Goal: Information Seeking & Learning: Learn about a topic

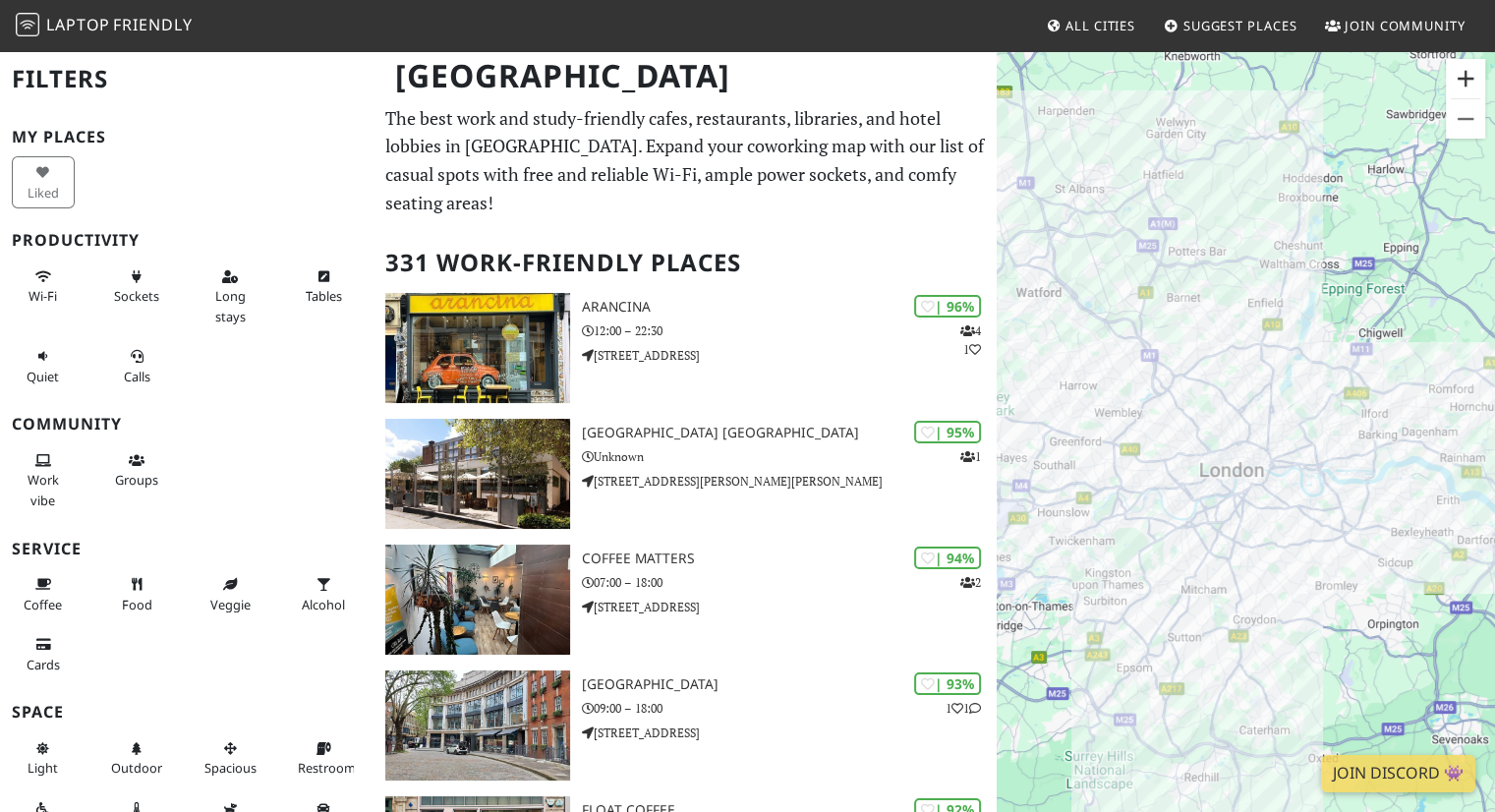
click at [1462, 74] on button "Zoom in" at bounding box center [1465, 78] width 39 height 39
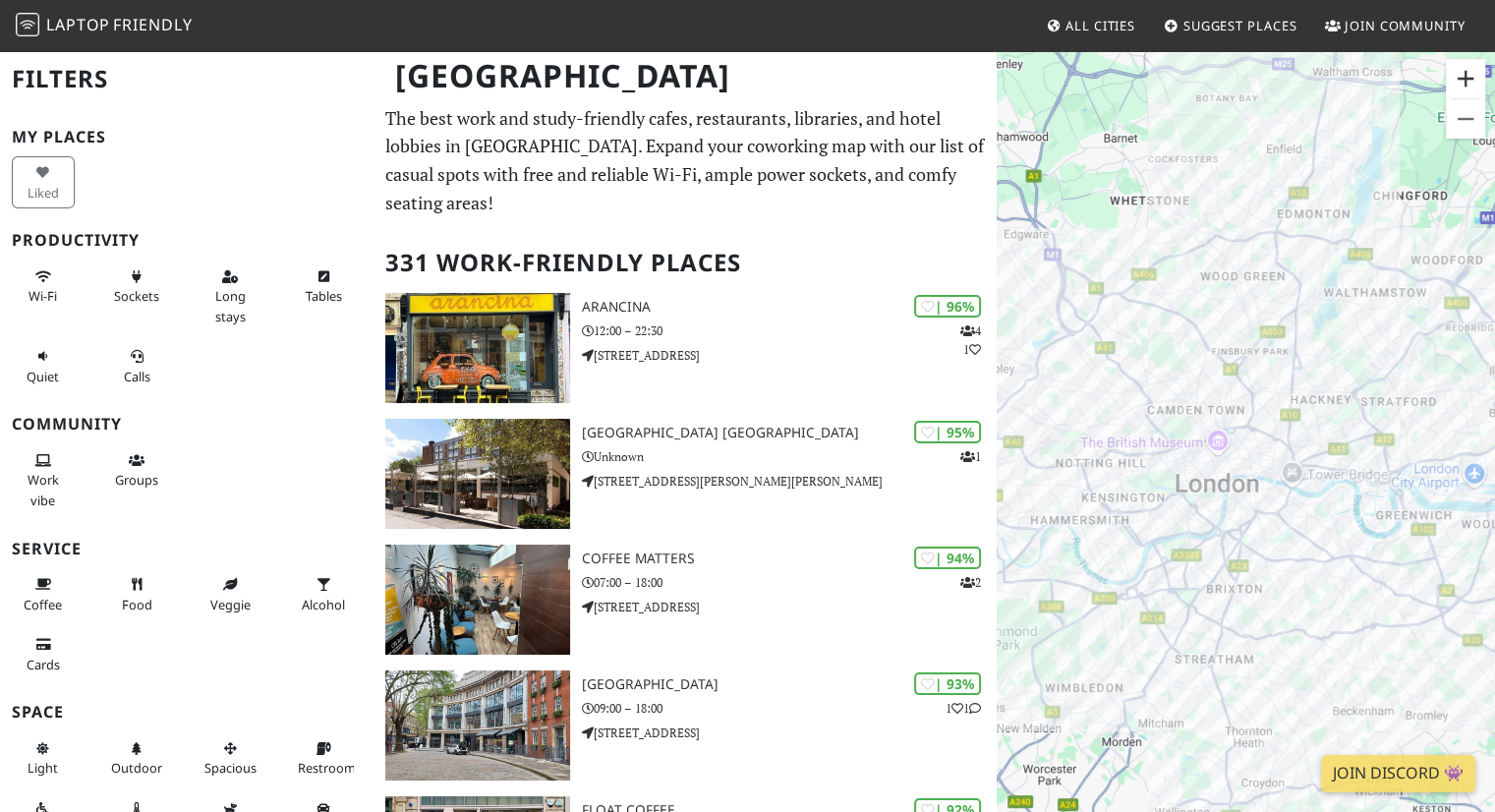
click at [1463, 74] on button "Zoom in" at bounding box center [1465, 78] width 39 height 39
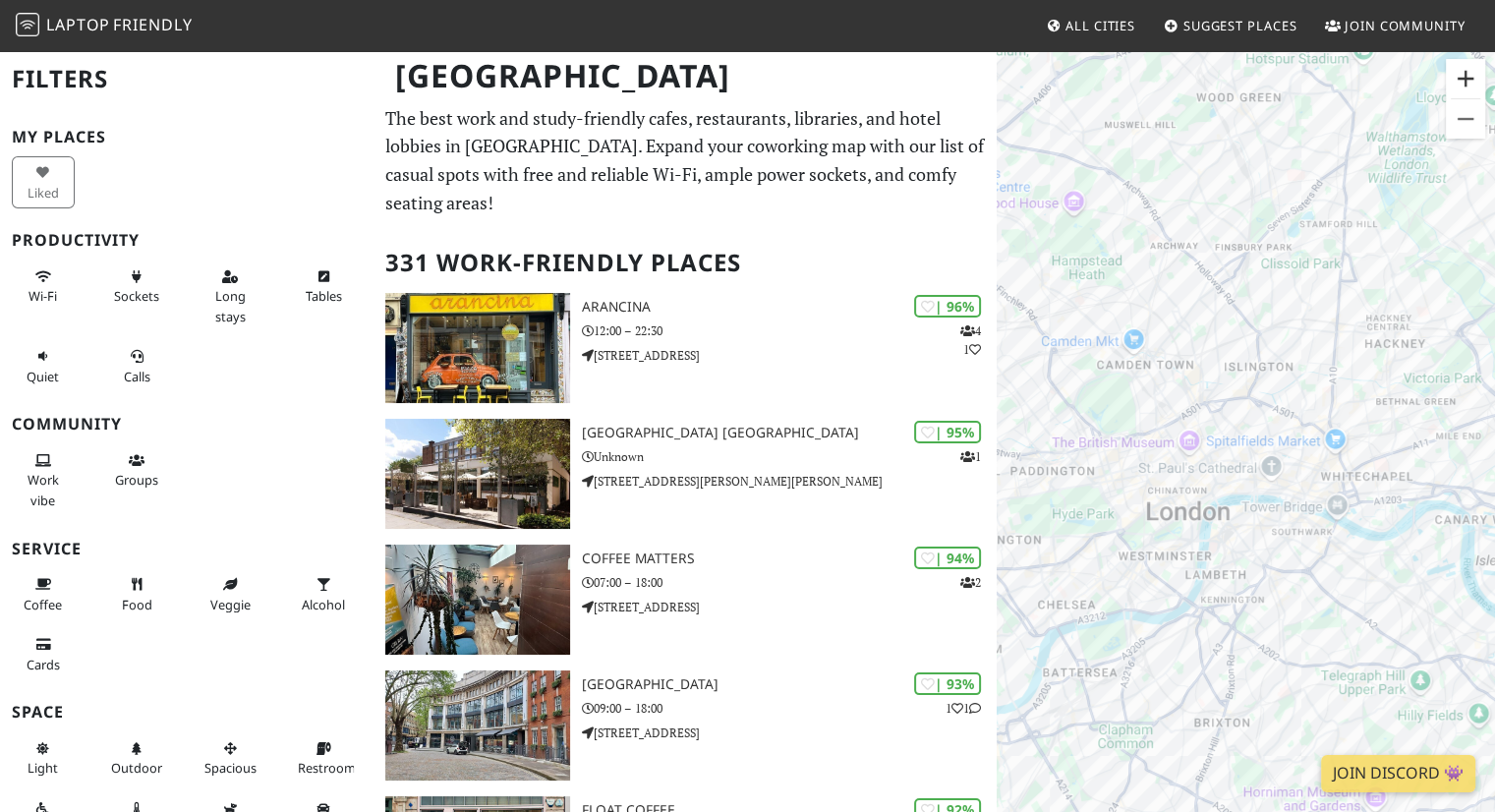
click at [1463, 74] on button "Zoom in" at bounding box center [1465, 78] width 39 height 39
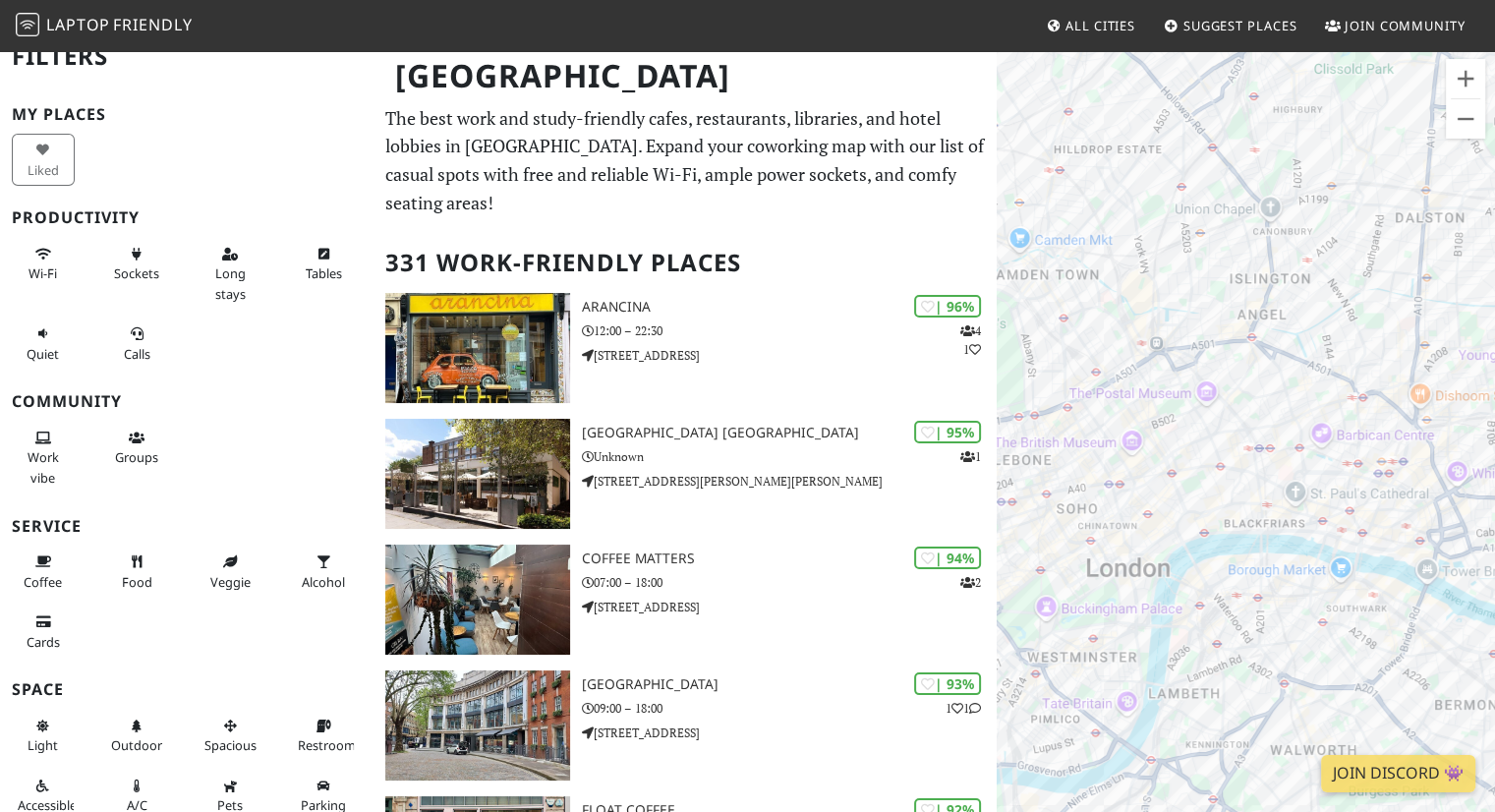
scroll to position [33, 0]
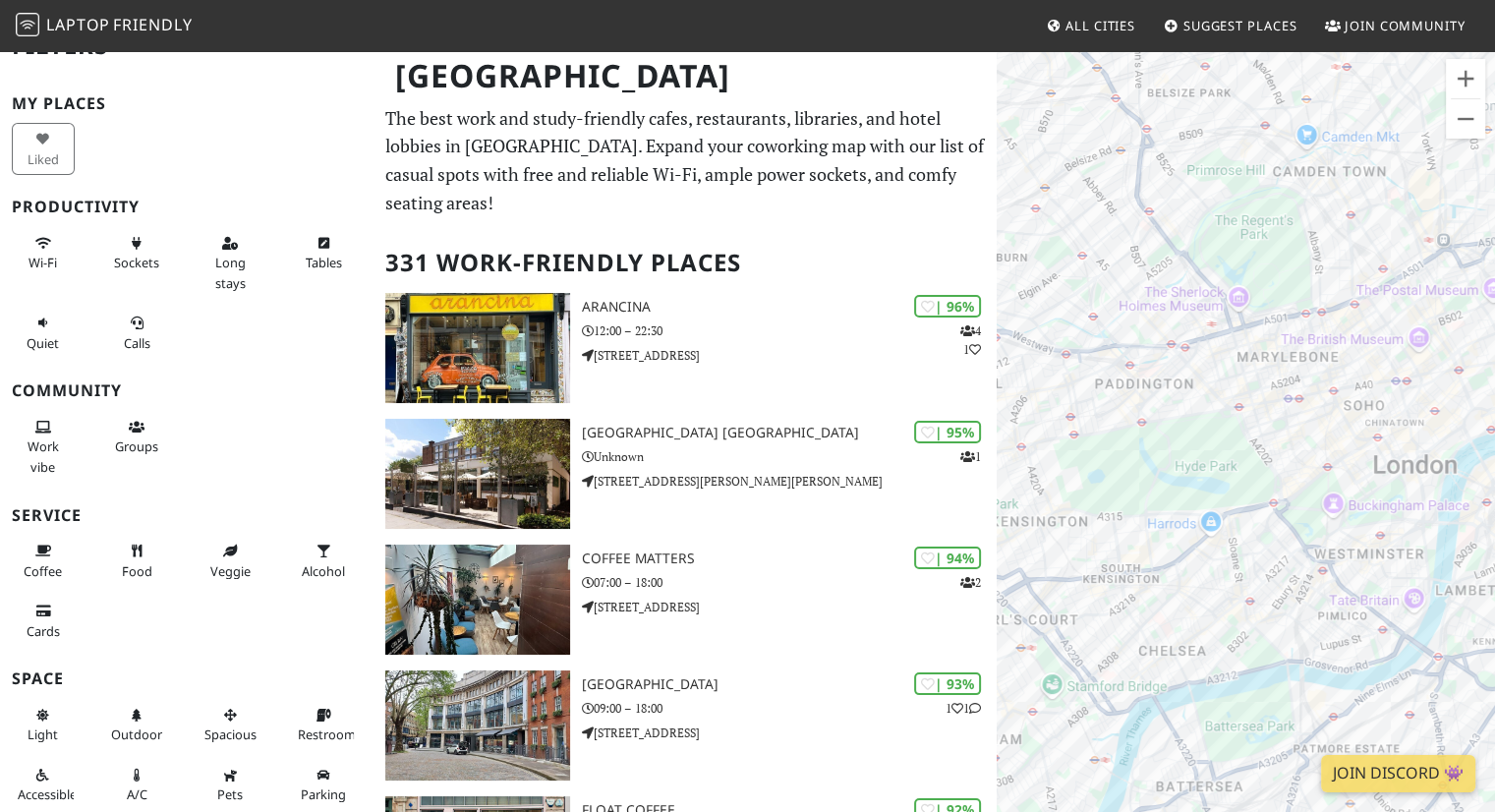
drag, startPoint x: 1114, startPoint y: 332, endPoint x: 1477, endPoint y: 228, distance: 377.6
click at [1477, 228] on div at bounding box center [1246, 455] width 498 height 812
click at [1467, 82] on button "Zoom in" at bounding box center [1465, 78] width 39 height 39
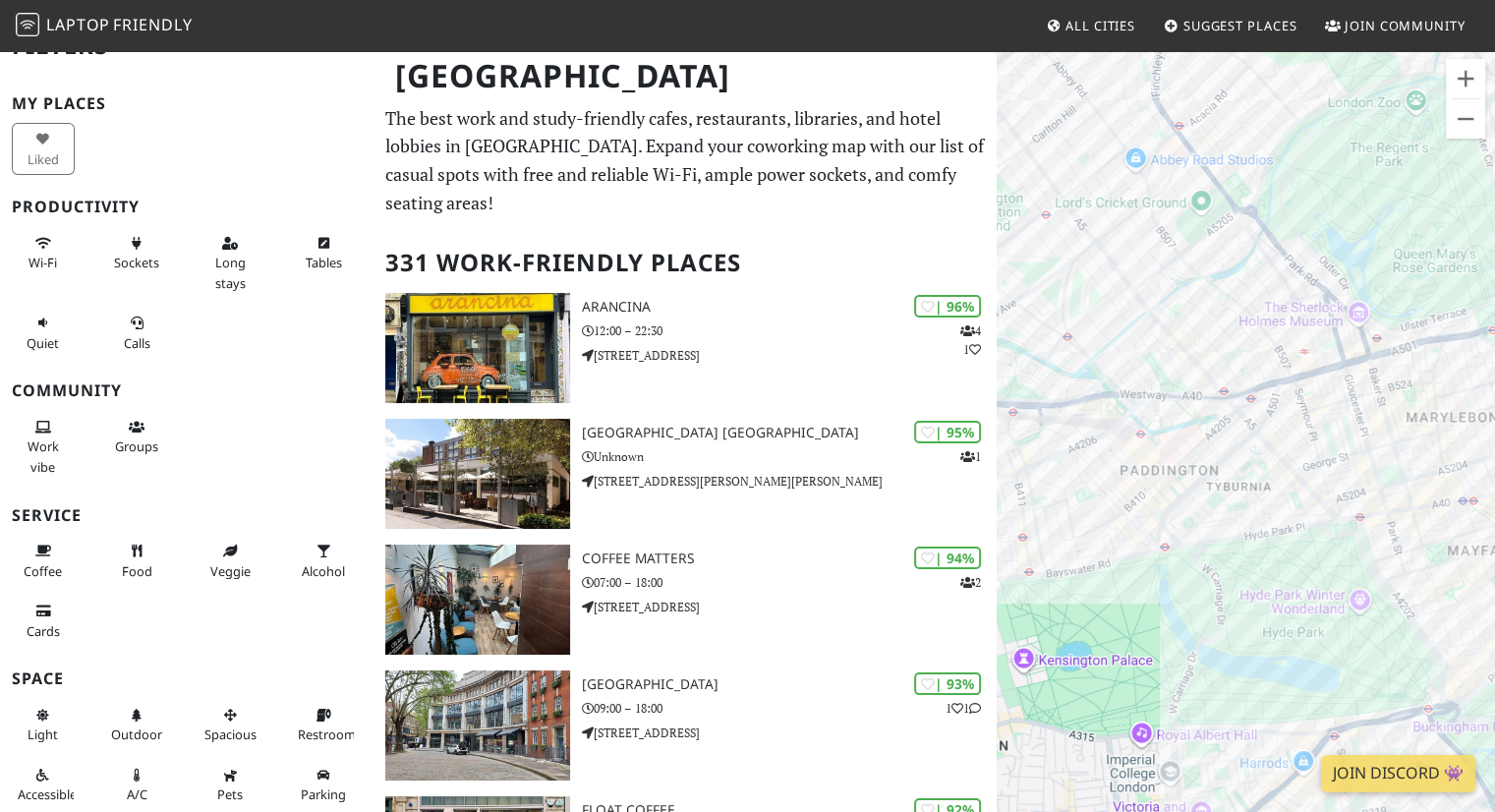
drag, startPoint x: 1113, startPoint y: 347, endPoint x: 1245, endPoint y: 505, distance: 205.9
click at [1244, 505] on div at bounding box center [1246, 455] width 498 height 812
click at [1468, 79] on button "Zoom in" at bounding box center [1465, 78] width 39 height 39
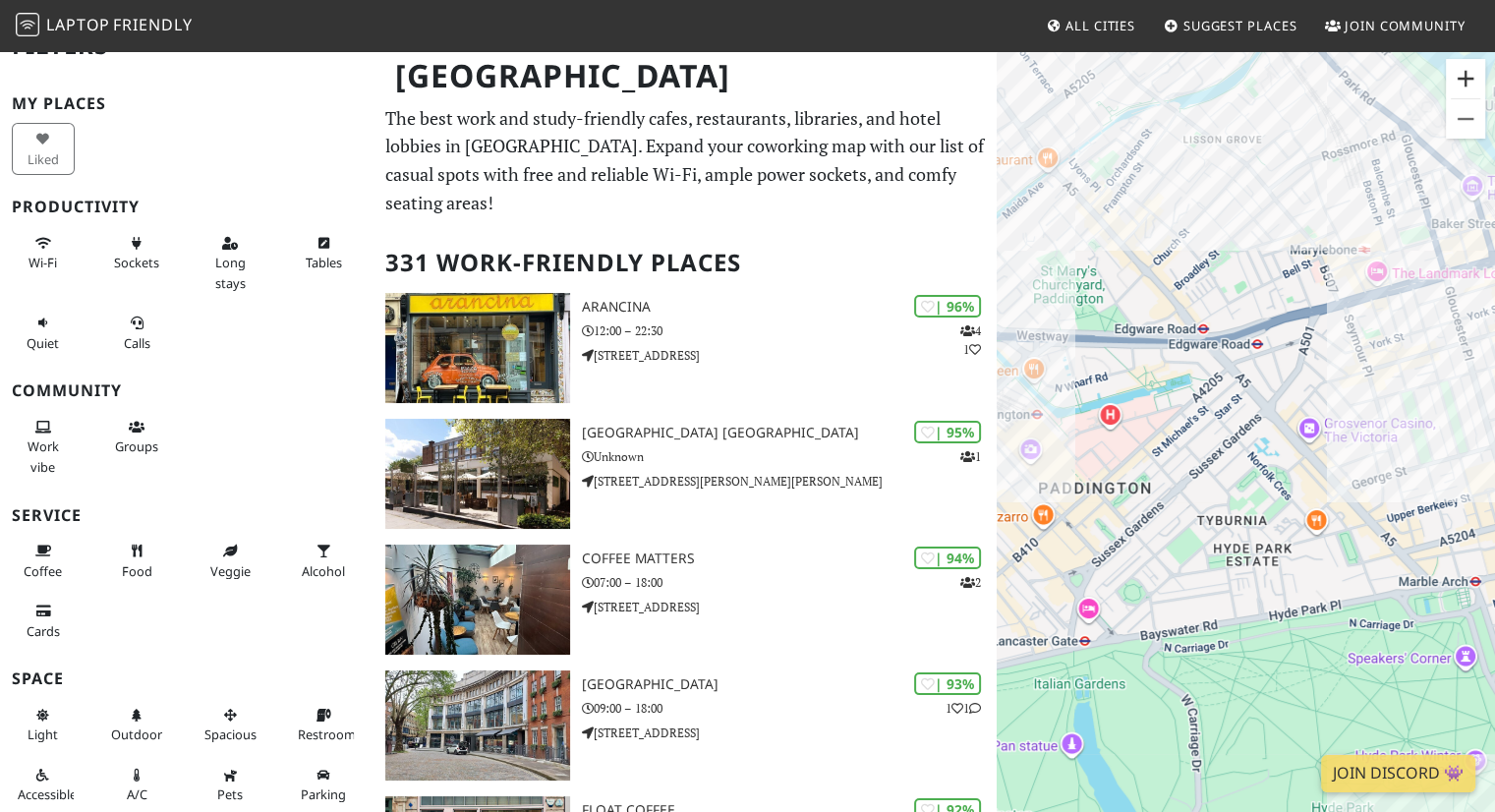
click at [1468, 79] on button "Zoom in" at bounding box center [1465, 78] width 39 height 39
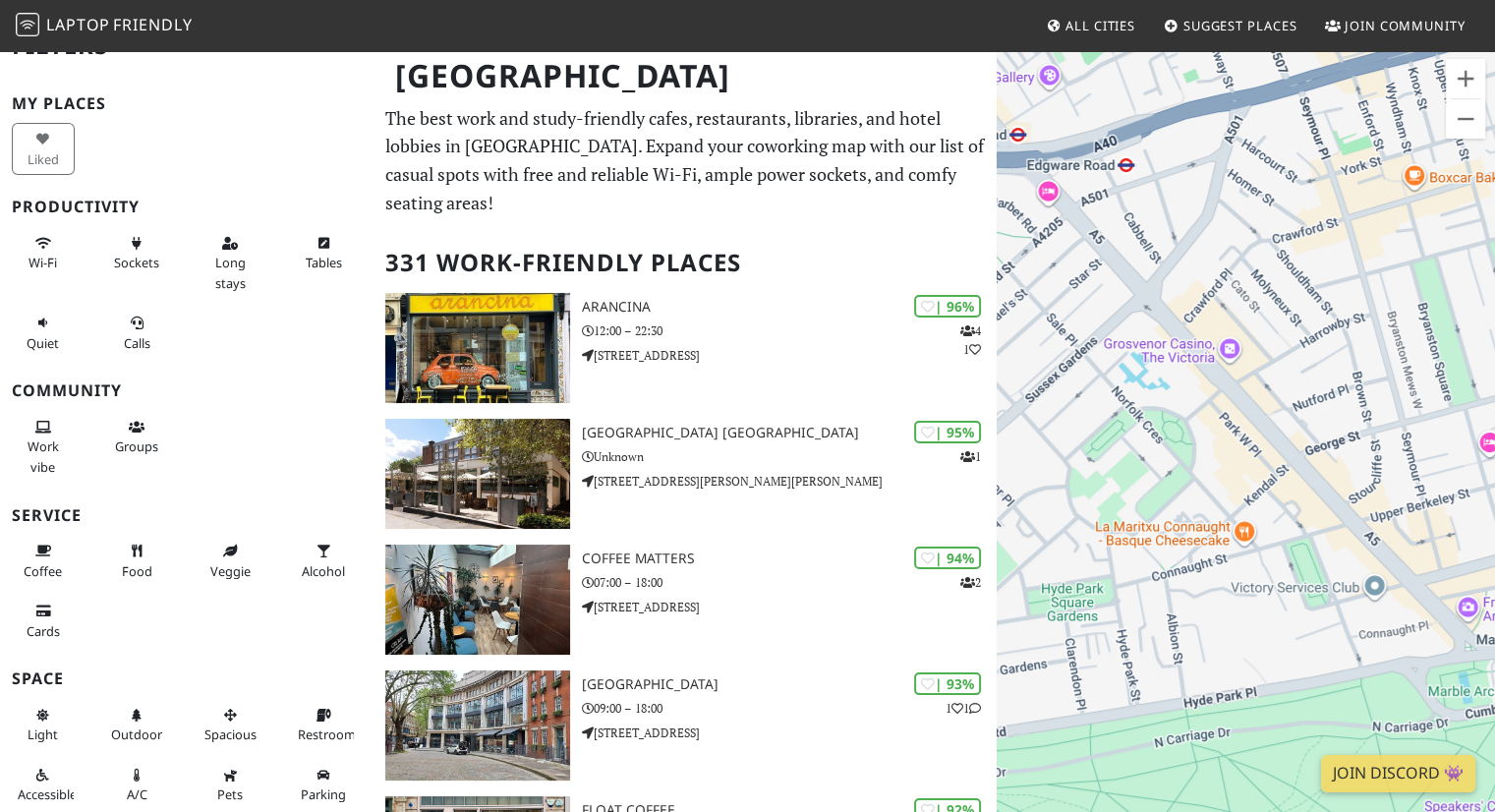
drag, startPoint x: 1312, startPoint y: 467, endPoint x: 1170, endPoint y: 398, distance: 157.9
click at [1170, 398] on div at bounding box center [1246, 455] width 498 height 812
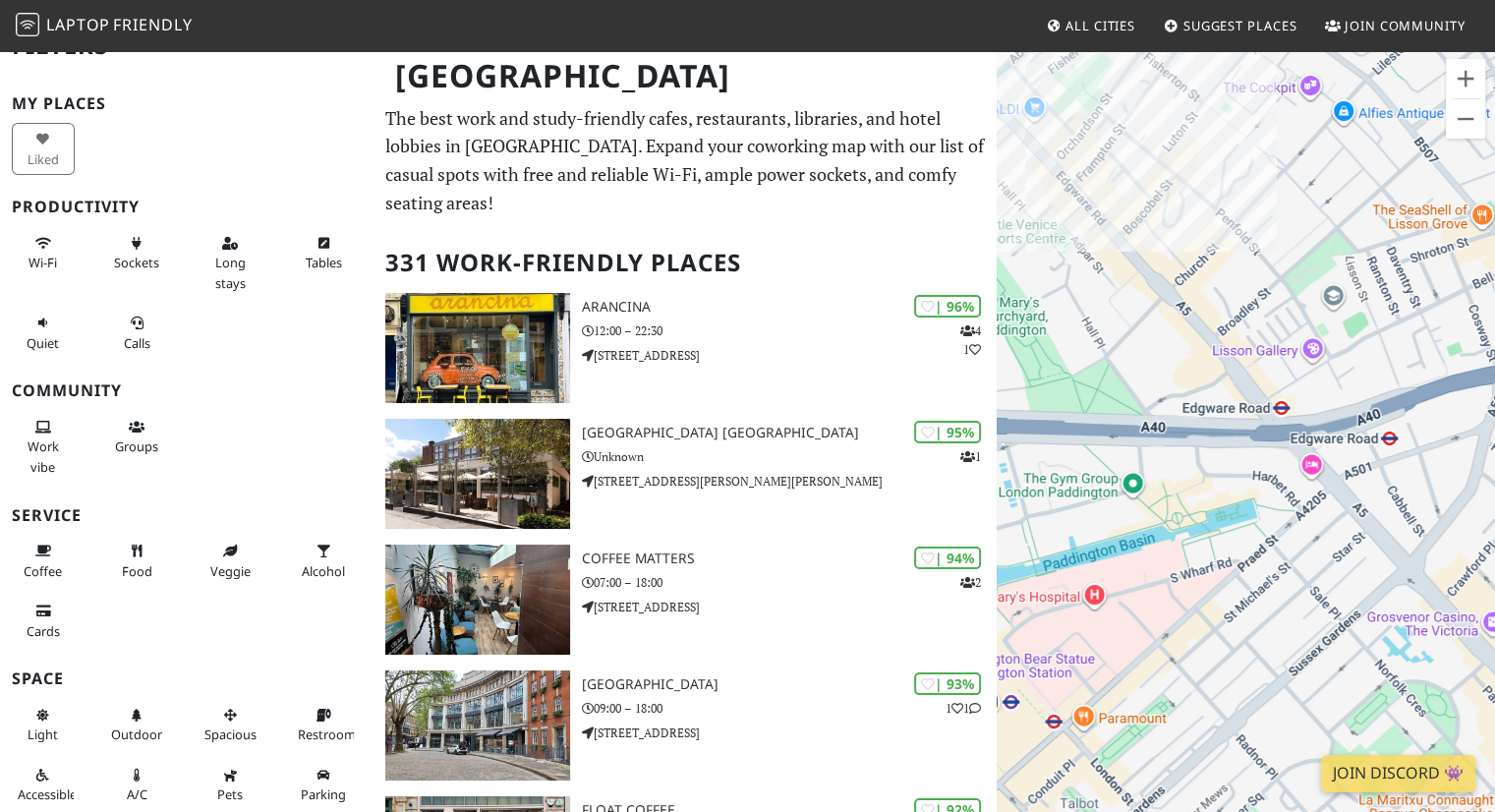
drag, startPoint x: 1154, startPoint y: 385, endPoint x: 1419, endPoint y: 661, distance: 382.6
click at [1419, 661] on div at bounding box center [1246, 455] width 498 height 812
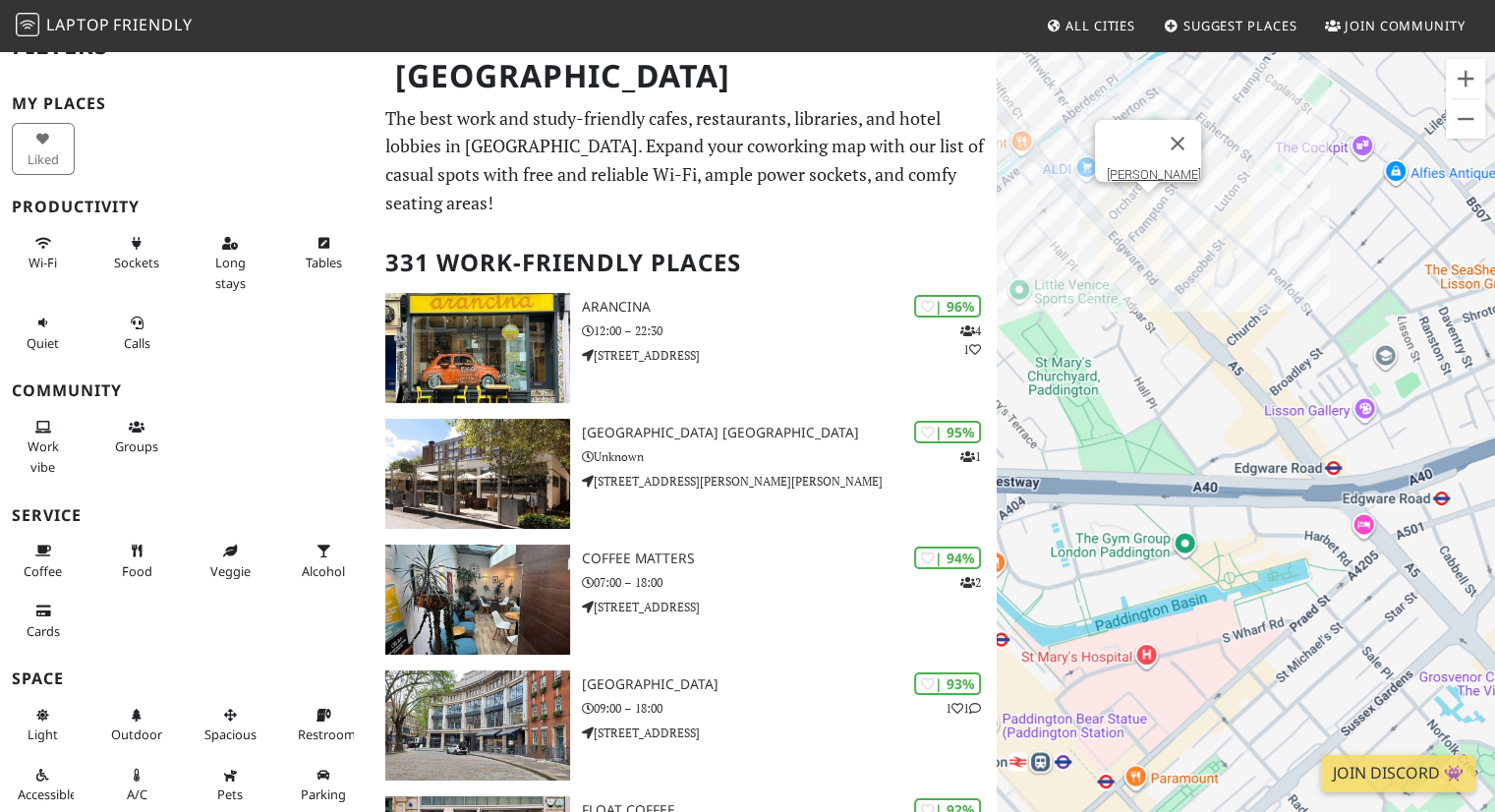
click at [1146, 212] on div "Don Pepe" at bounding box center [1246, 455] width 498 height 812
click at [1149, 210] on div "Don Pepe Don Pepe" at bounding box center [1246, 455] width 498 height 812
click at [1141, 167] on link "Don Pepe" at bounding box center [1154, 174] width 95 height 15
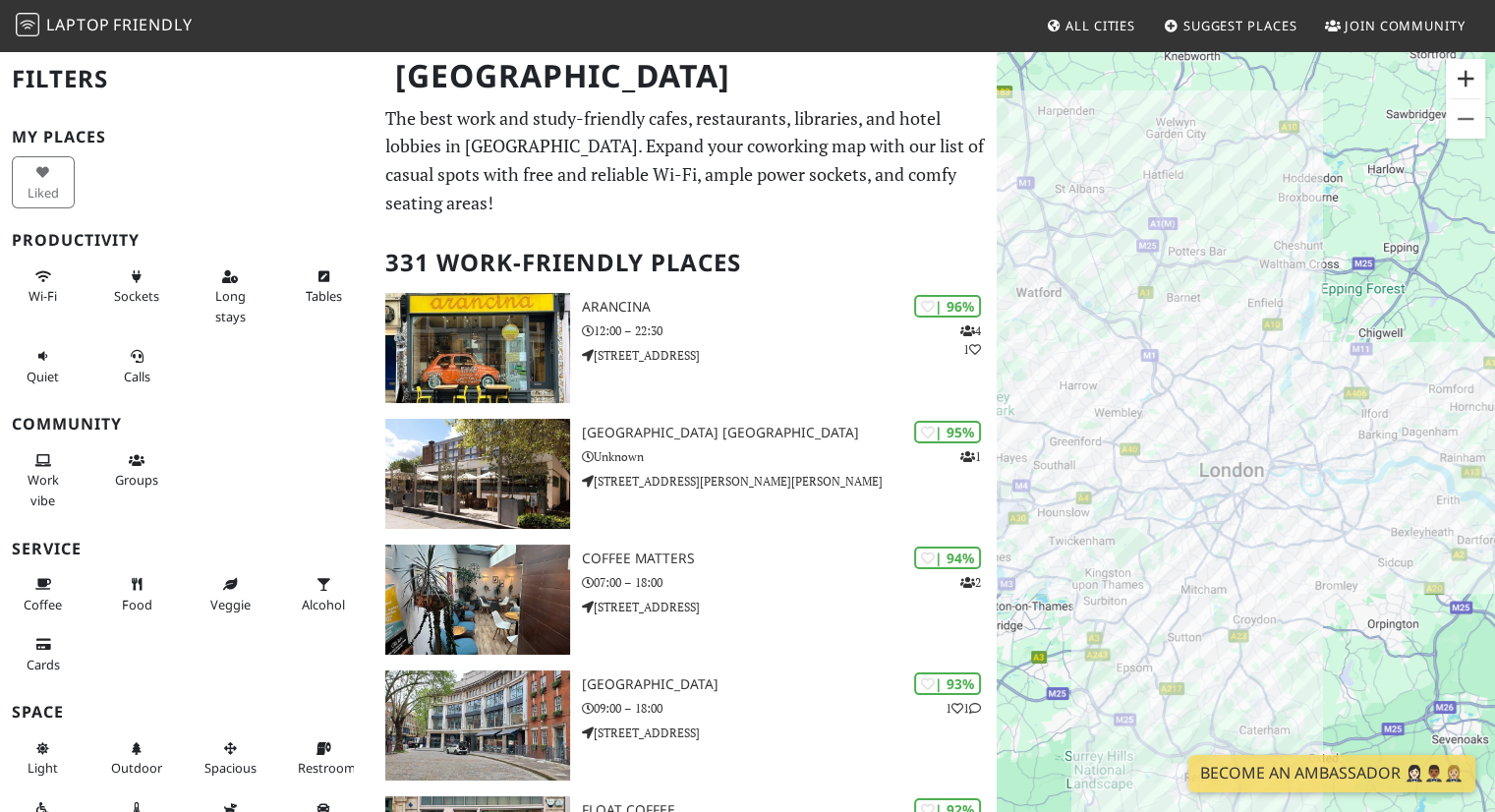
click at [1463, 84] on button "Zoom in" at bounding box center [1465, 78] width 39 height 39
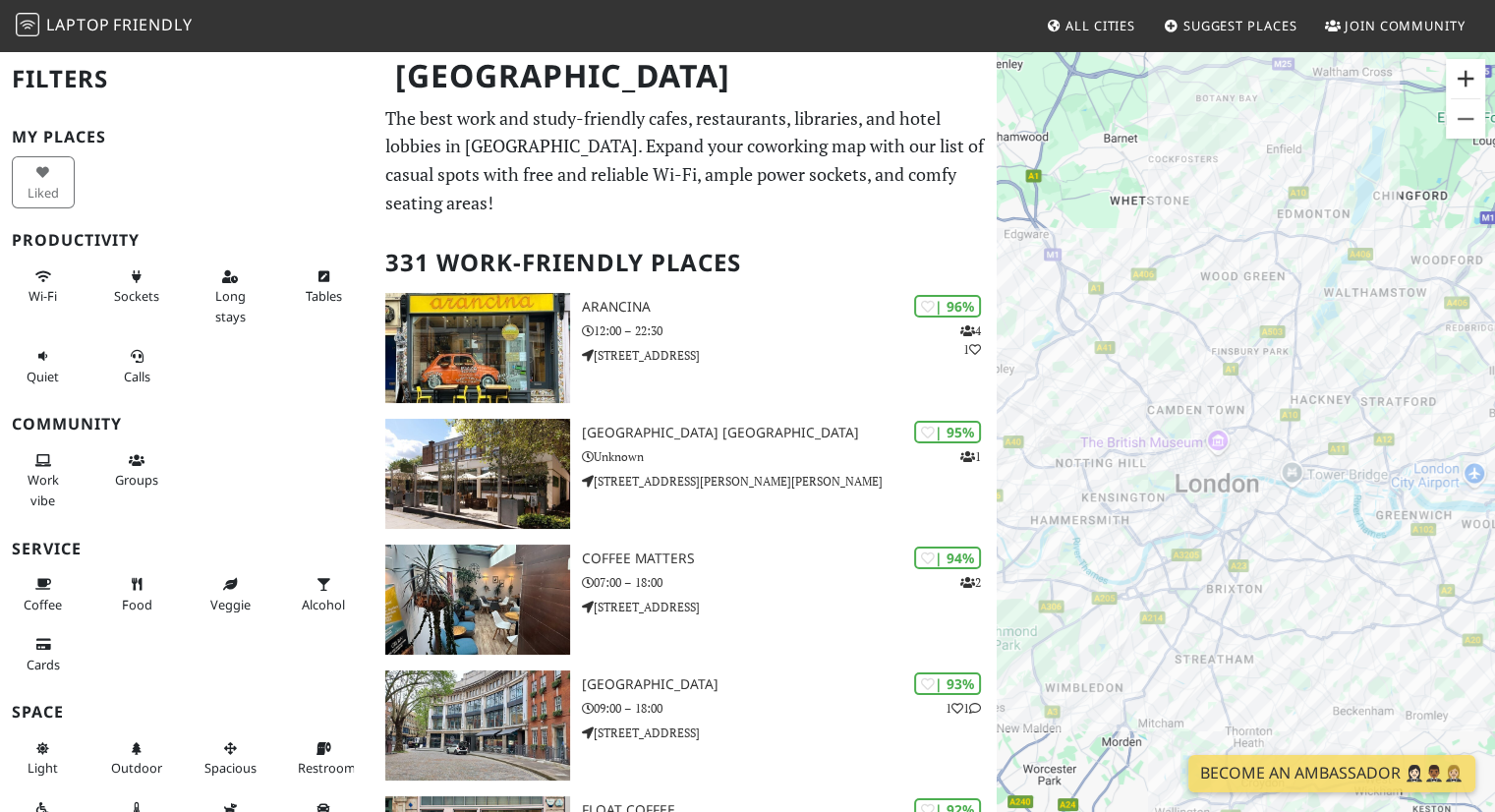
click at [1463, 84] on button "Zoom in" at bounding box center [1465, 78] width 39 height 39
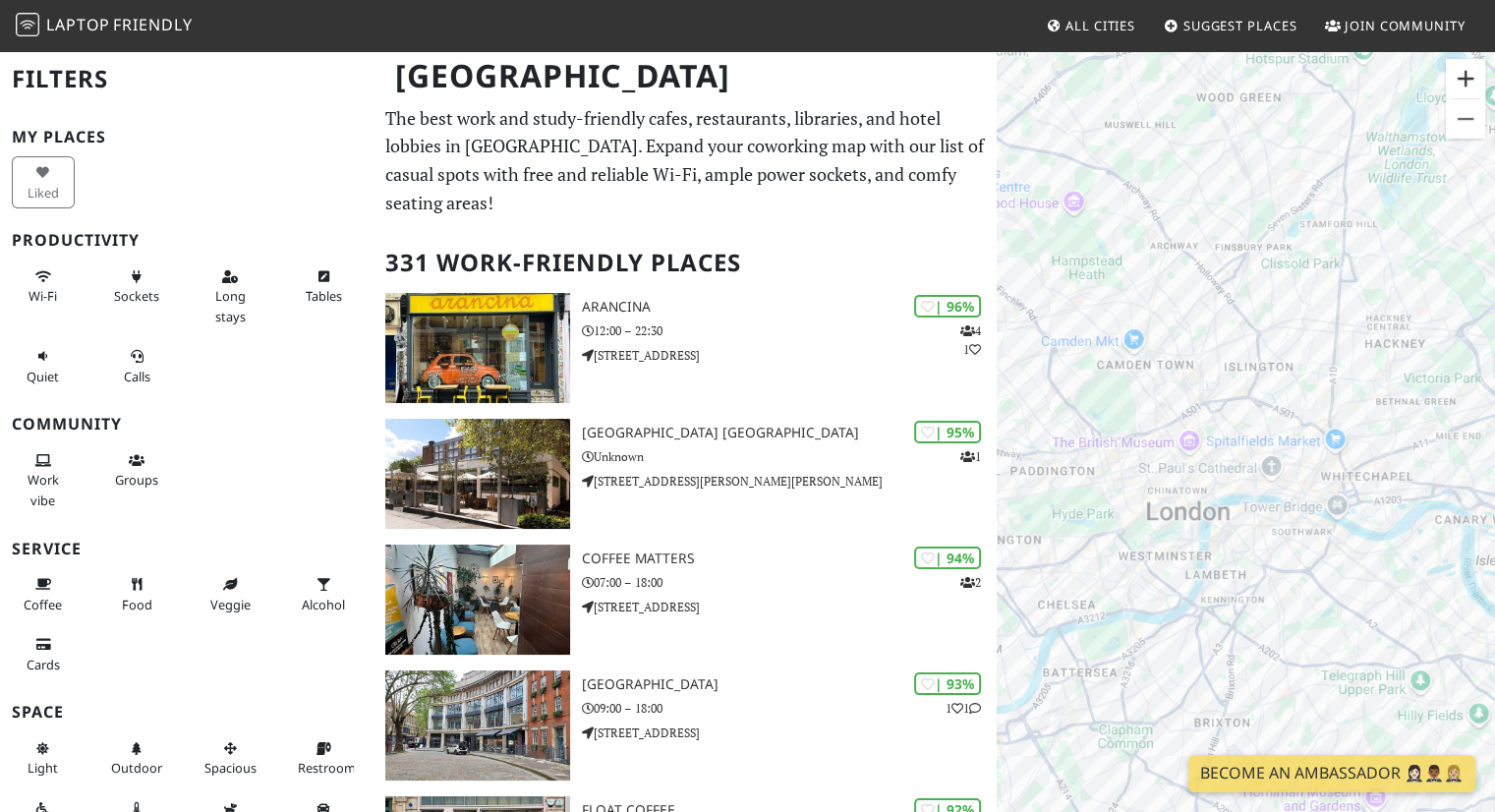
click at [1464, 77] on button "Zoom in" at bounding box center [1465, 78] width 39 height 39
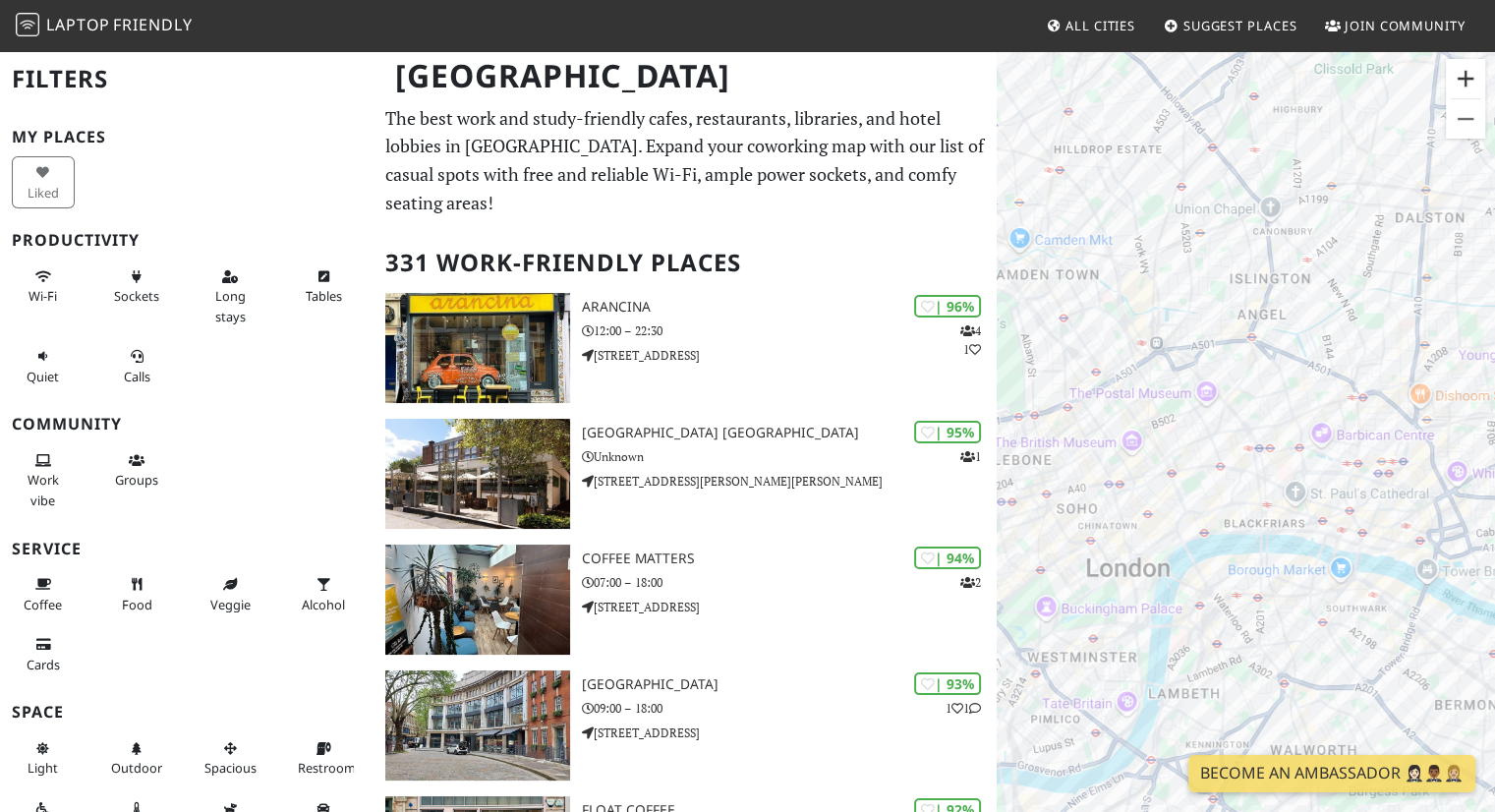
click at [1464, 77] on button "Zoom in" at bounding box center [1465, 78] width 39 height 39
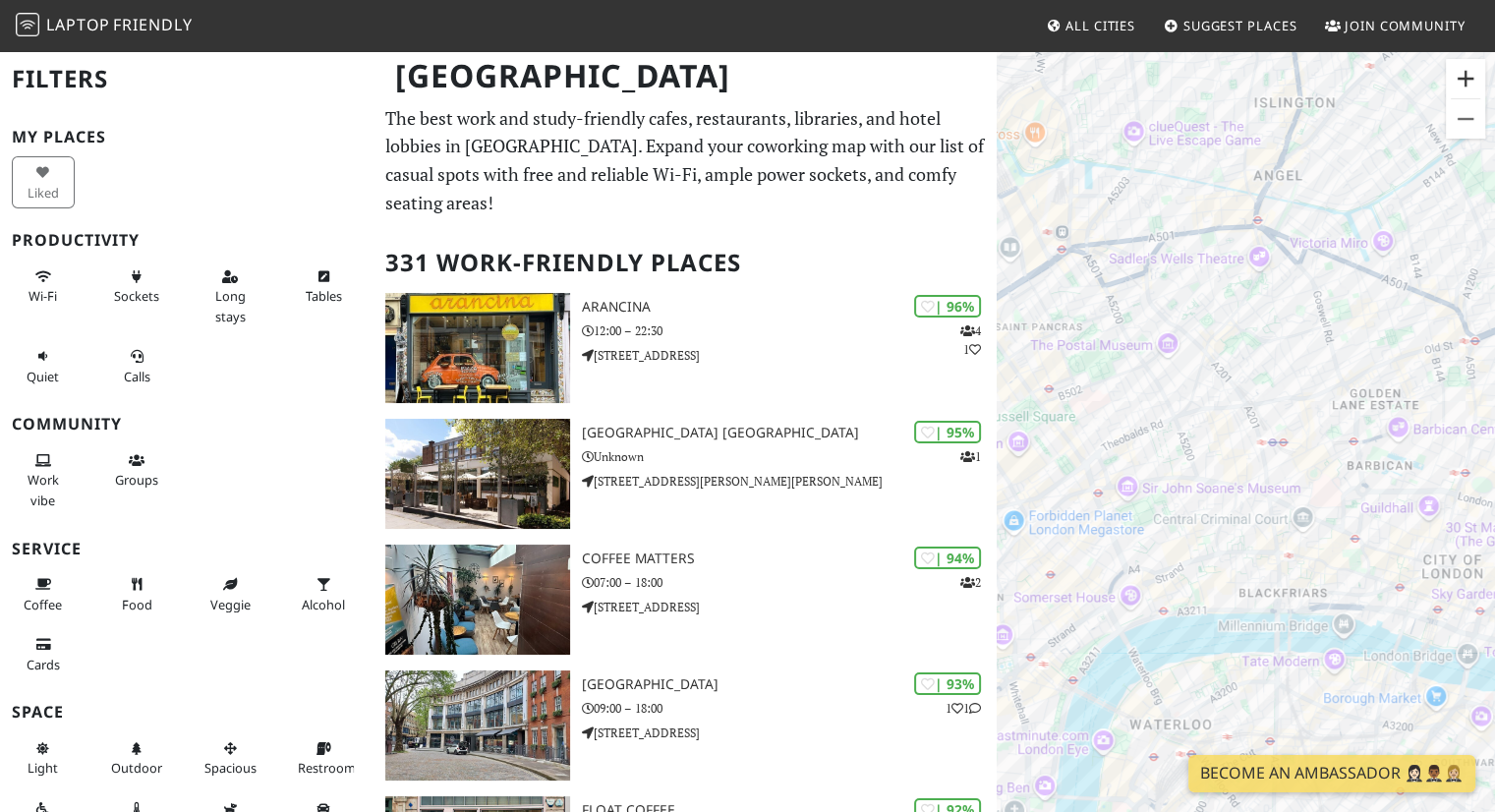
click at [1464, 77] on button "Zoom in" at bounding box center [1465, 78] width 39 height 39
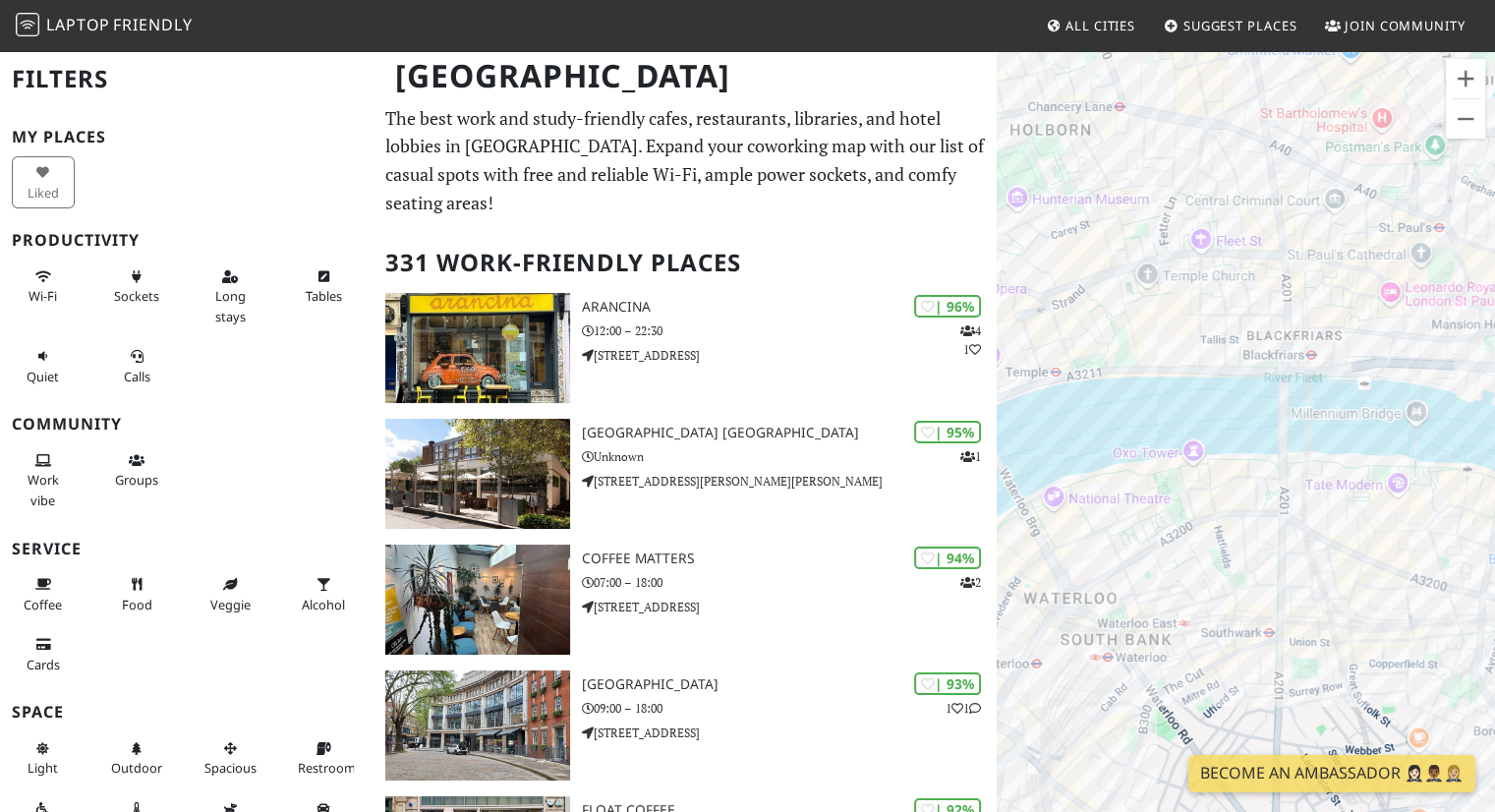
drag, startPoint x: 1081, startPoint y: 577, endPoint x: 1057, endPoint y: 183, distance: 394.7
click at [1057, 183] on div at bounding box center [1246, 455] width 498 height 812
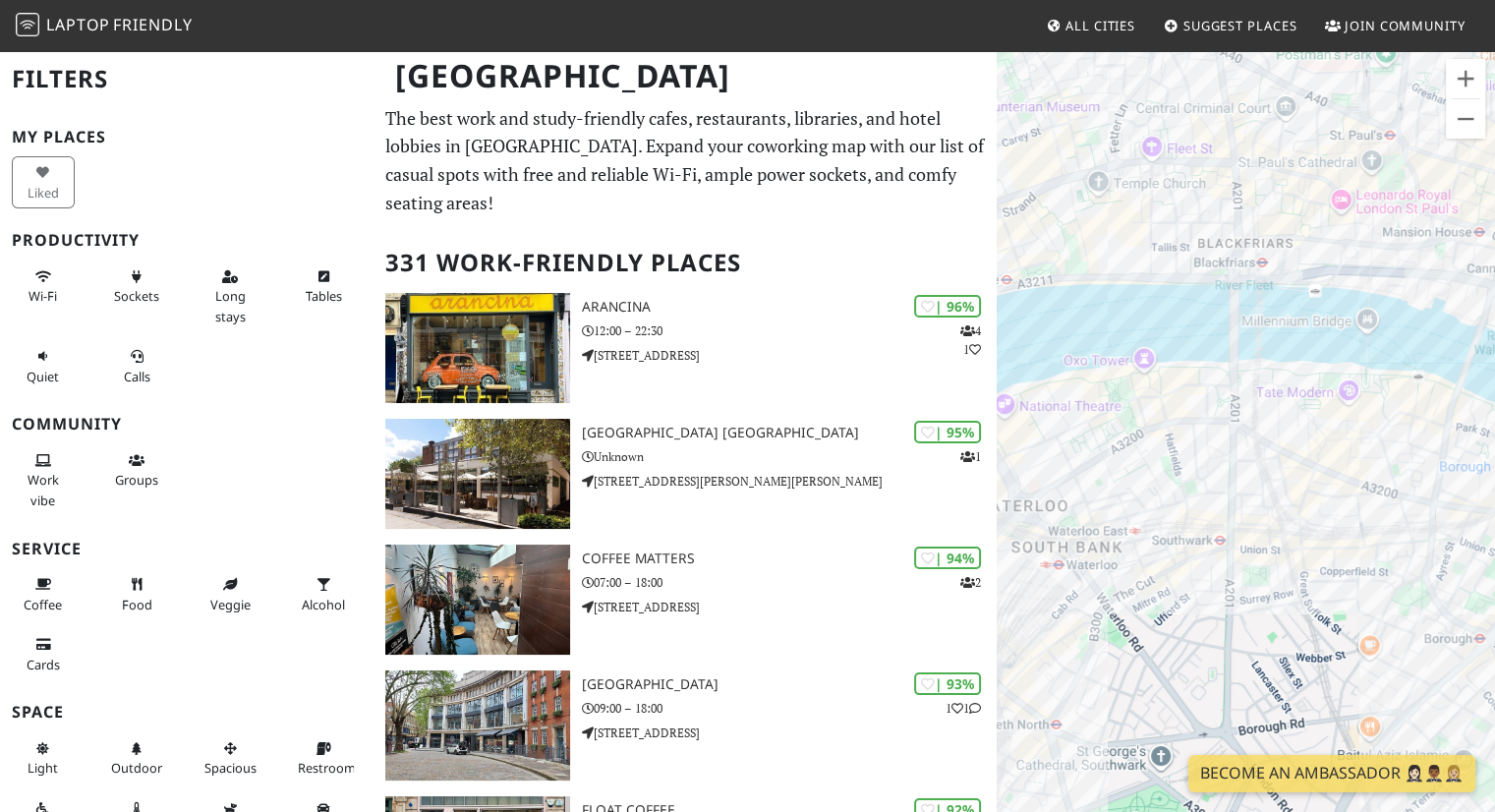
drag, startPoint x: 1196, startPoint y: 396, endPoint x: 1149, endPoint y: 303, distance: 104.2
click at [1149, 303] on div at bounding box center [1246, 455] width 498 height 812
click at [1458, 84] on button "Zoom in" at bounding box center [1465, 78] width 39 height 39
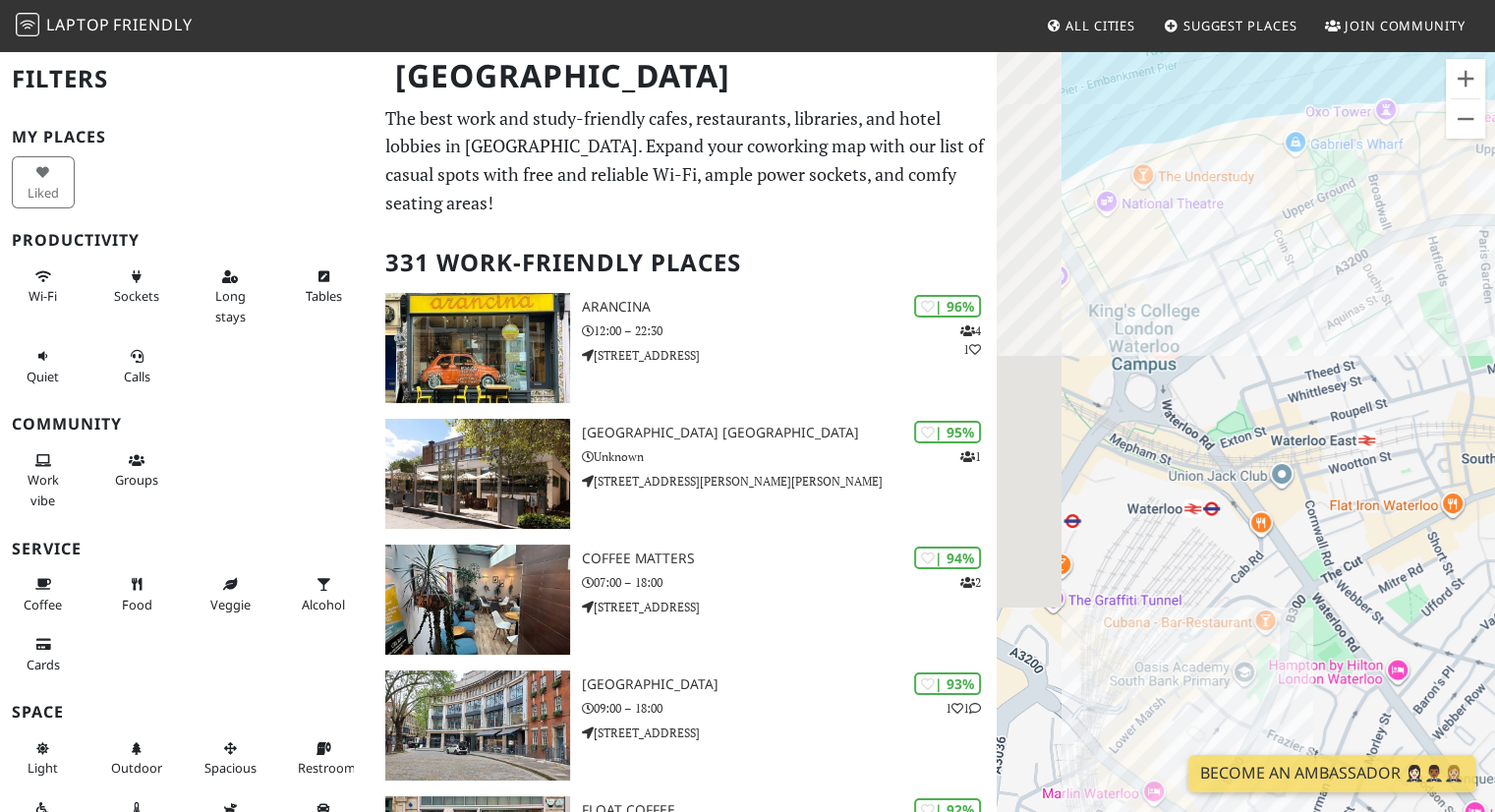
drag, startPoint x: 1092, startPoint y: 532, endPoint x: 1439, endPoint y: 362, distance: 386.4
click at [1439, 362] on div at bounding box center [1246, 455] width 498 height 812
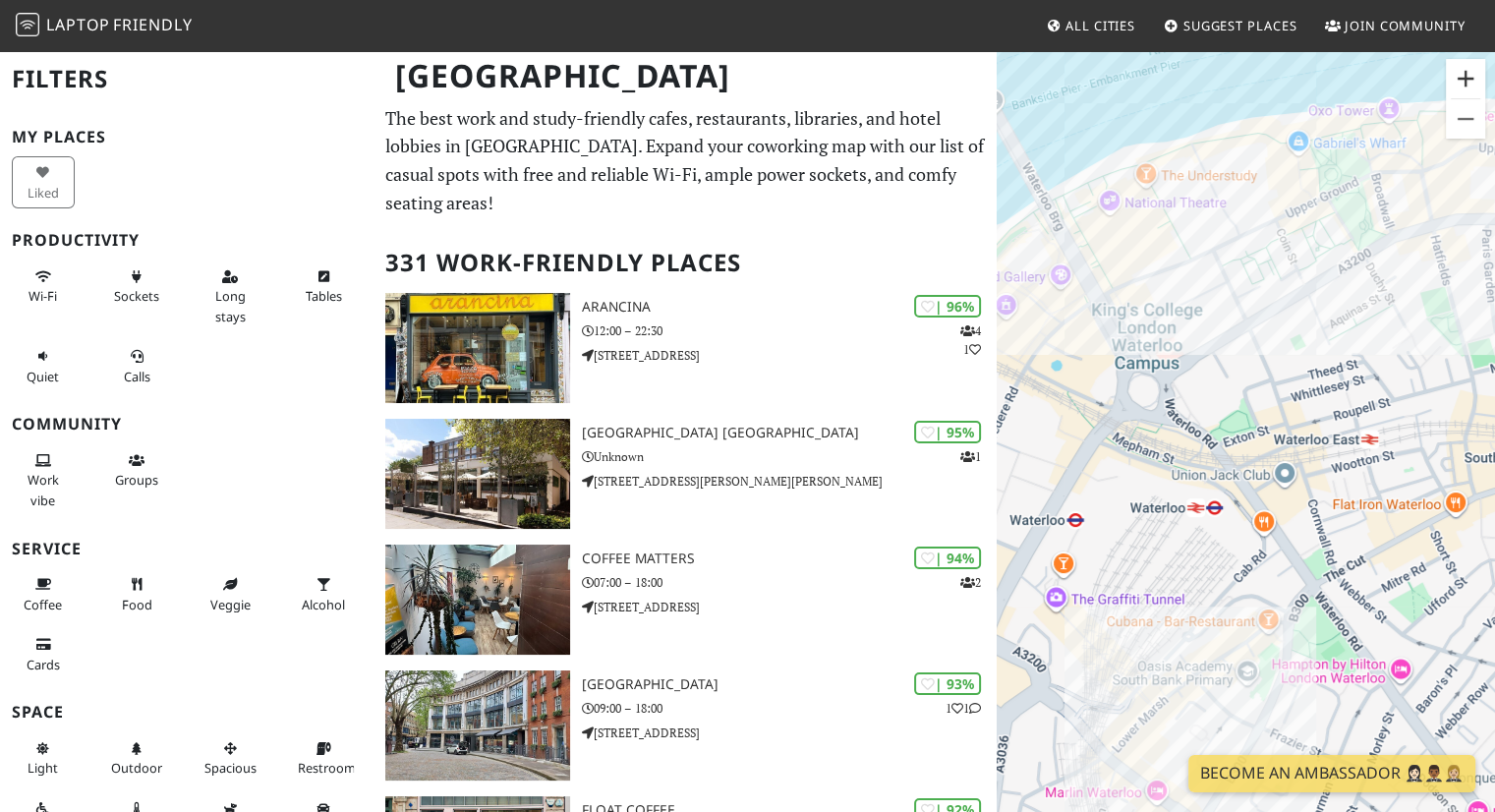
click at [1459, 78] on button "Zoom in" at bounding box center [1465, 78] width 39 height 39
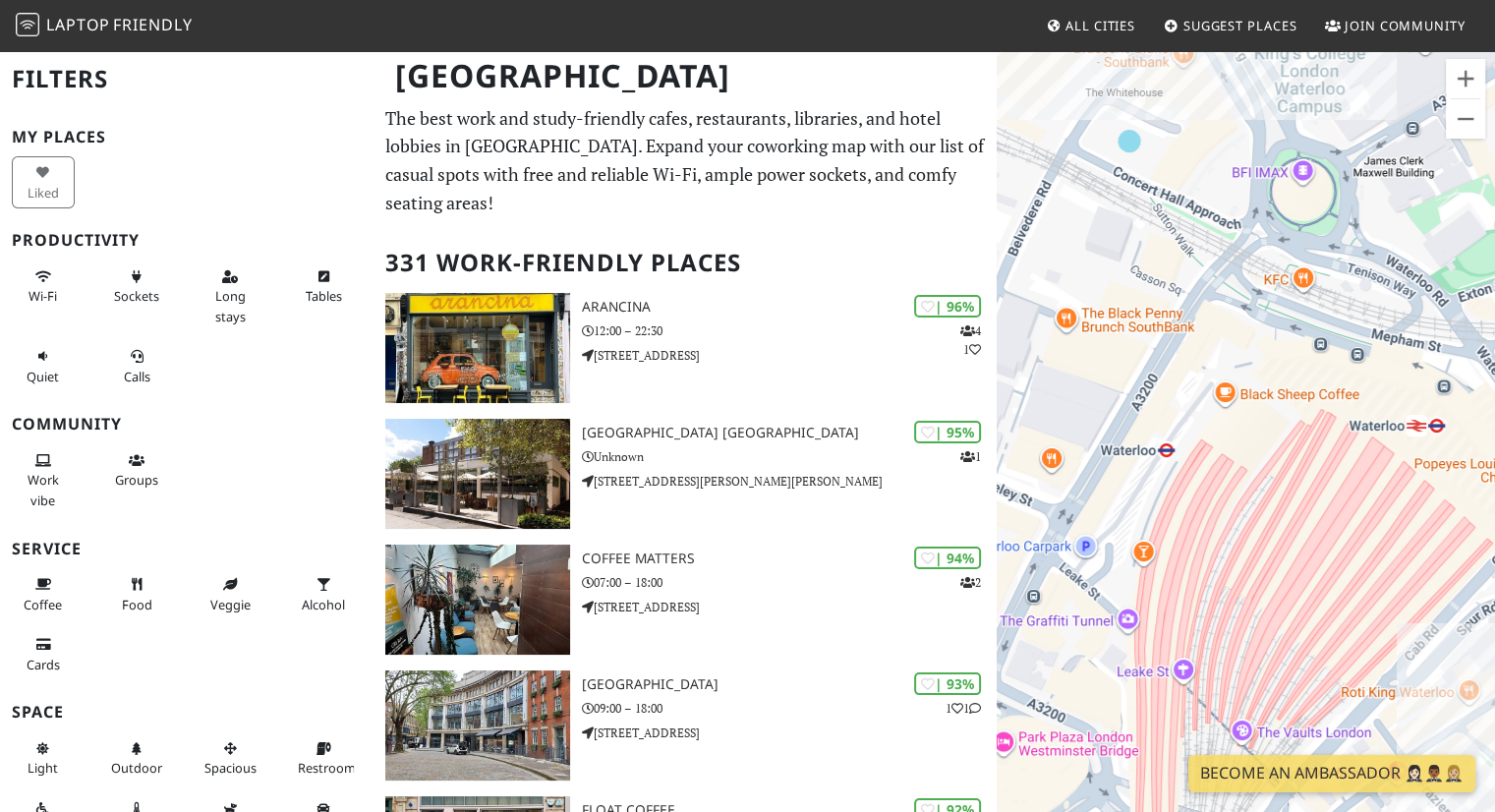
drag, startPoint x: 1245, startPoint y: 453, endPoint x: 1509, endPoint y: 313, distance: 298.8
click at [1494, 313] on html "Laptop Friendly All Cities Suggest Places Join Community London Filters My Plac…" at bounding box center [748, 406] width 1495 height 812
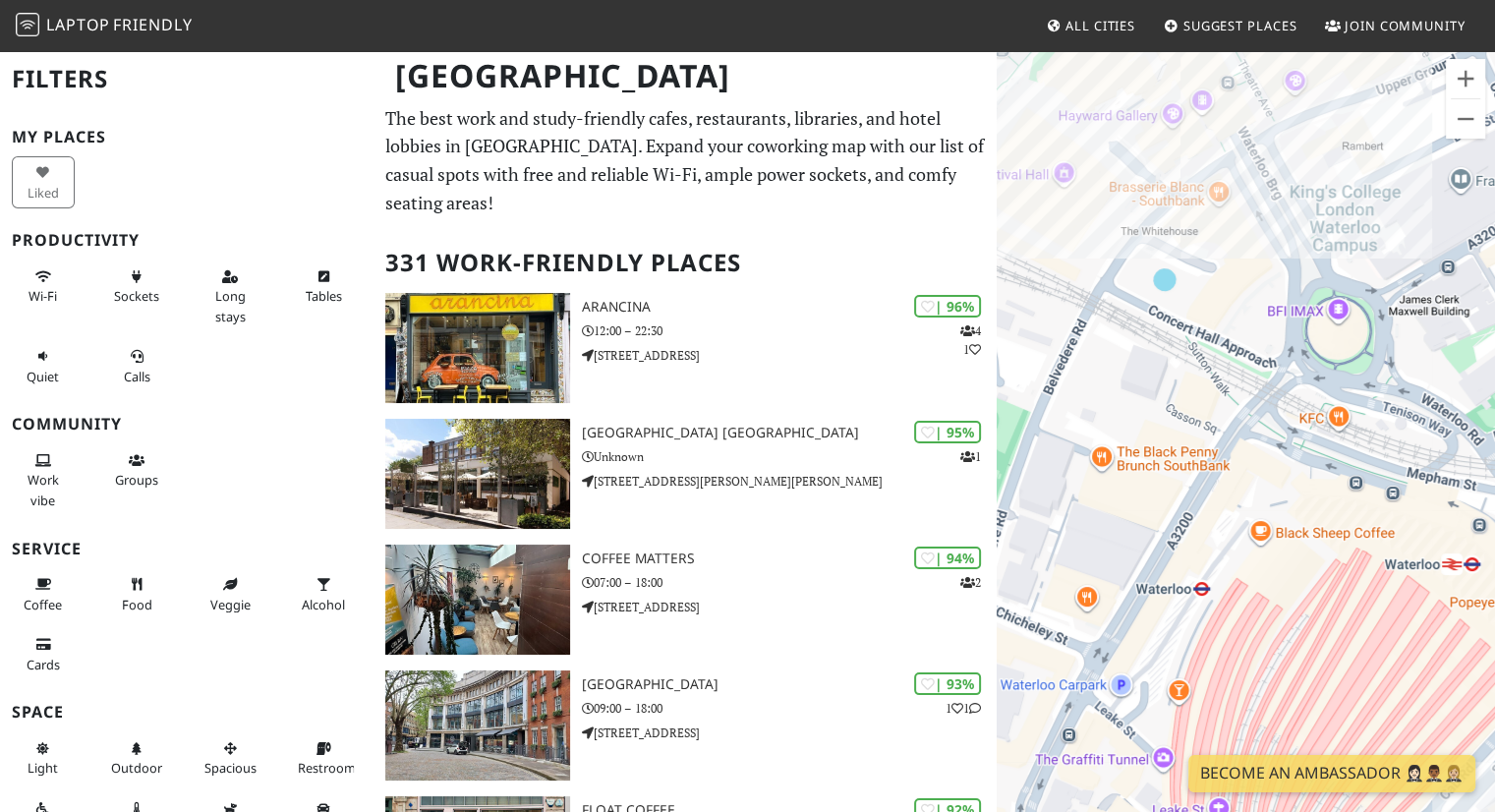
drag, startPoint x: 1208, startPoint y: 276, endPoint x: 1243, endPoint y: 423, distance: 151.1
click at [1243, 423] on div at bounding box center [1246, 455] width 498 height 812
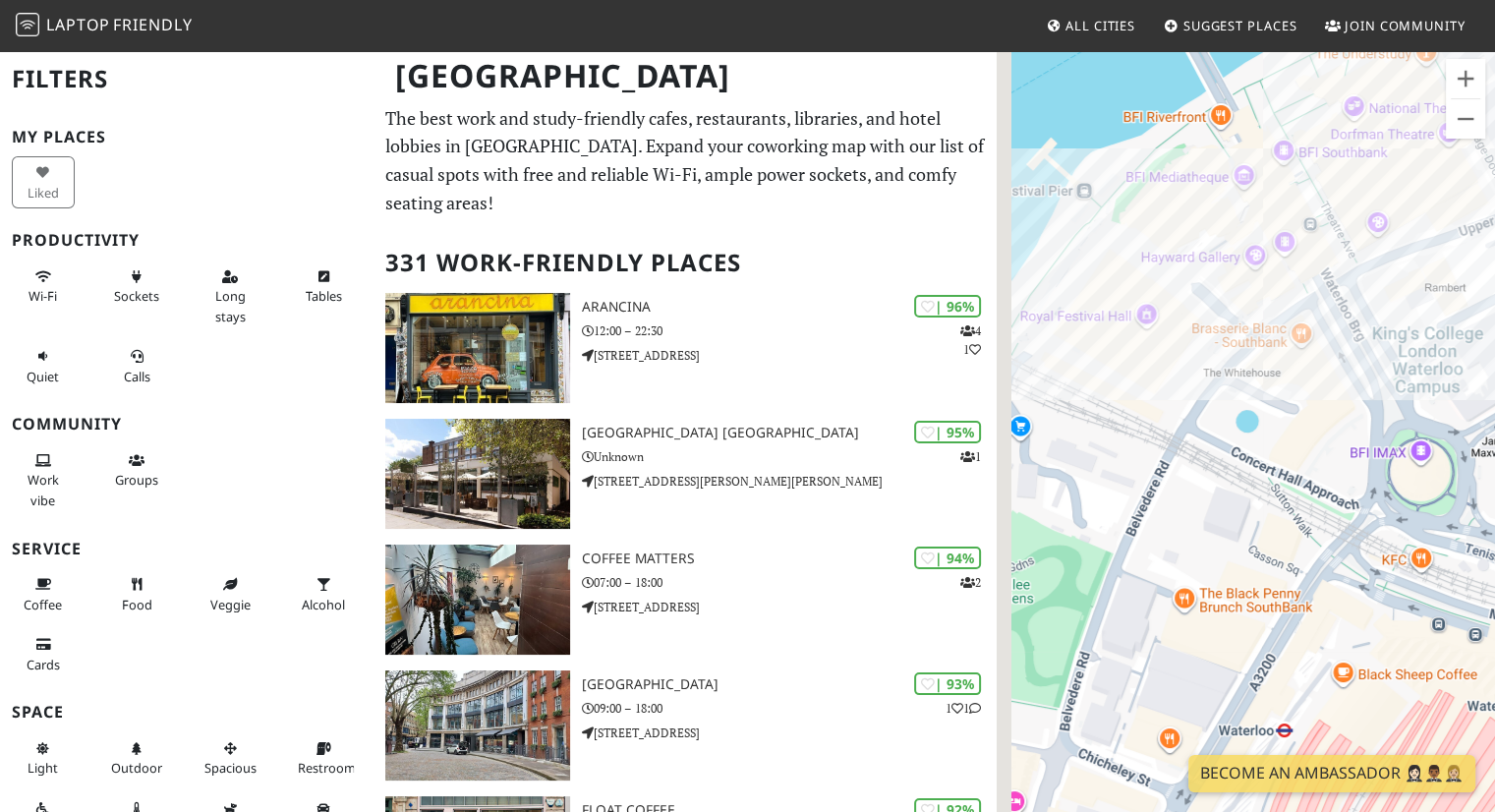
drag, startPoint x: 1141, startPoint y: 290, endPoint x: 1218, endPoint y: 382, distance: 120.0
click at [1218, 382] on div at bounding box center [1246, 455] width 498 height 812
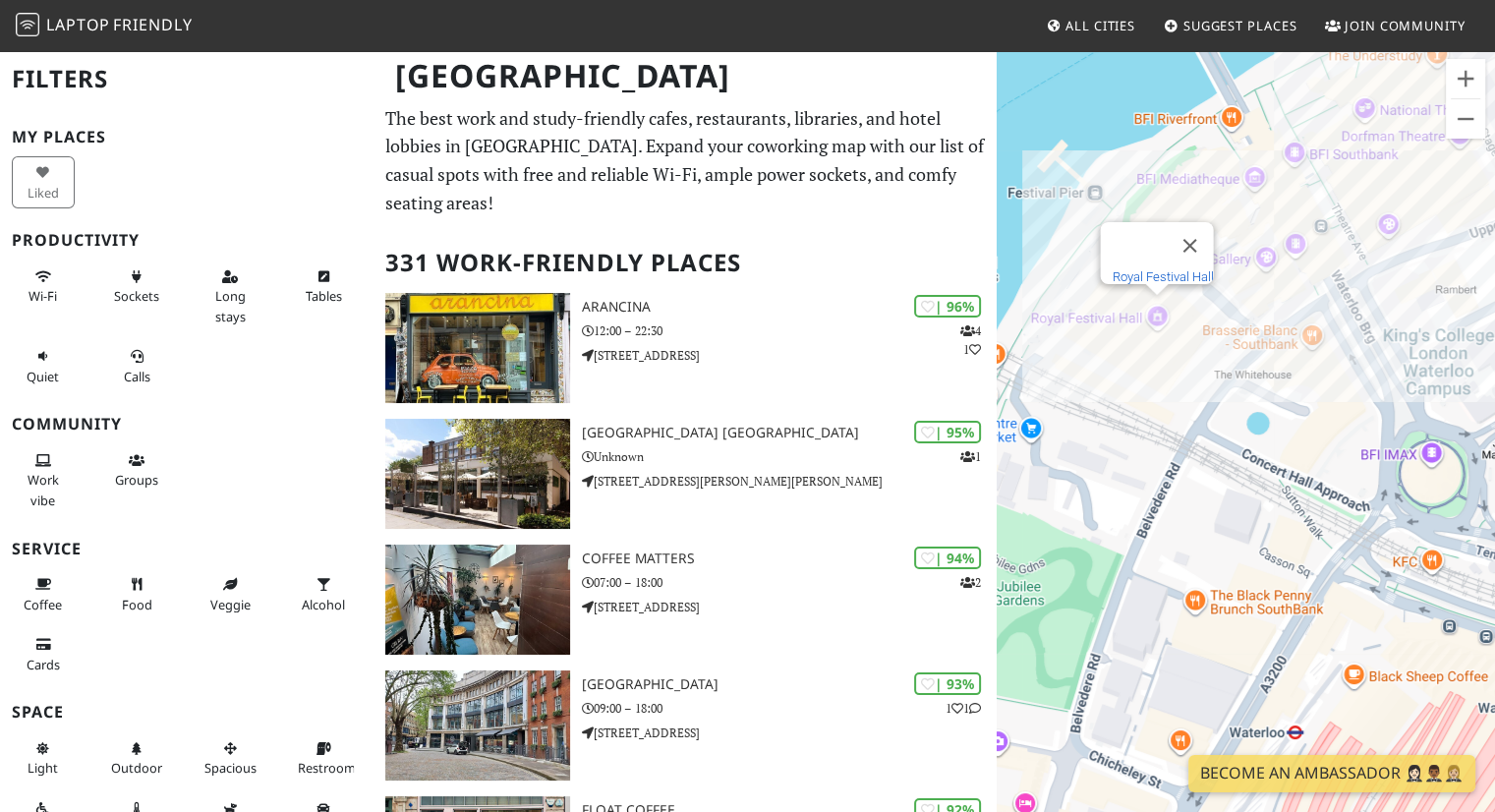
click at [1152, 269] on link "Royal Festival Hall" at bounding box center [1162, 276] width 101 height 15
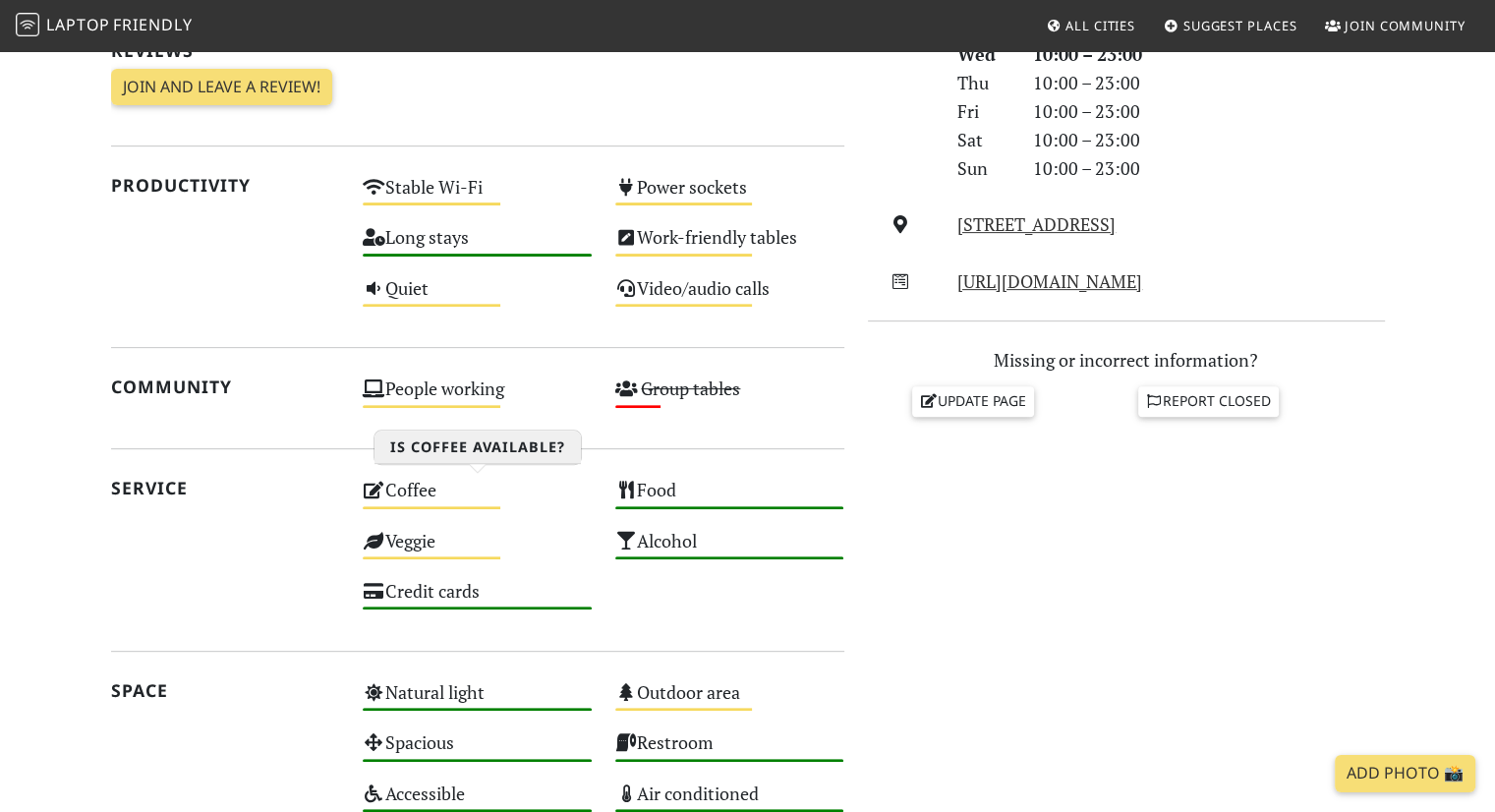
scroll to position [688, 0]
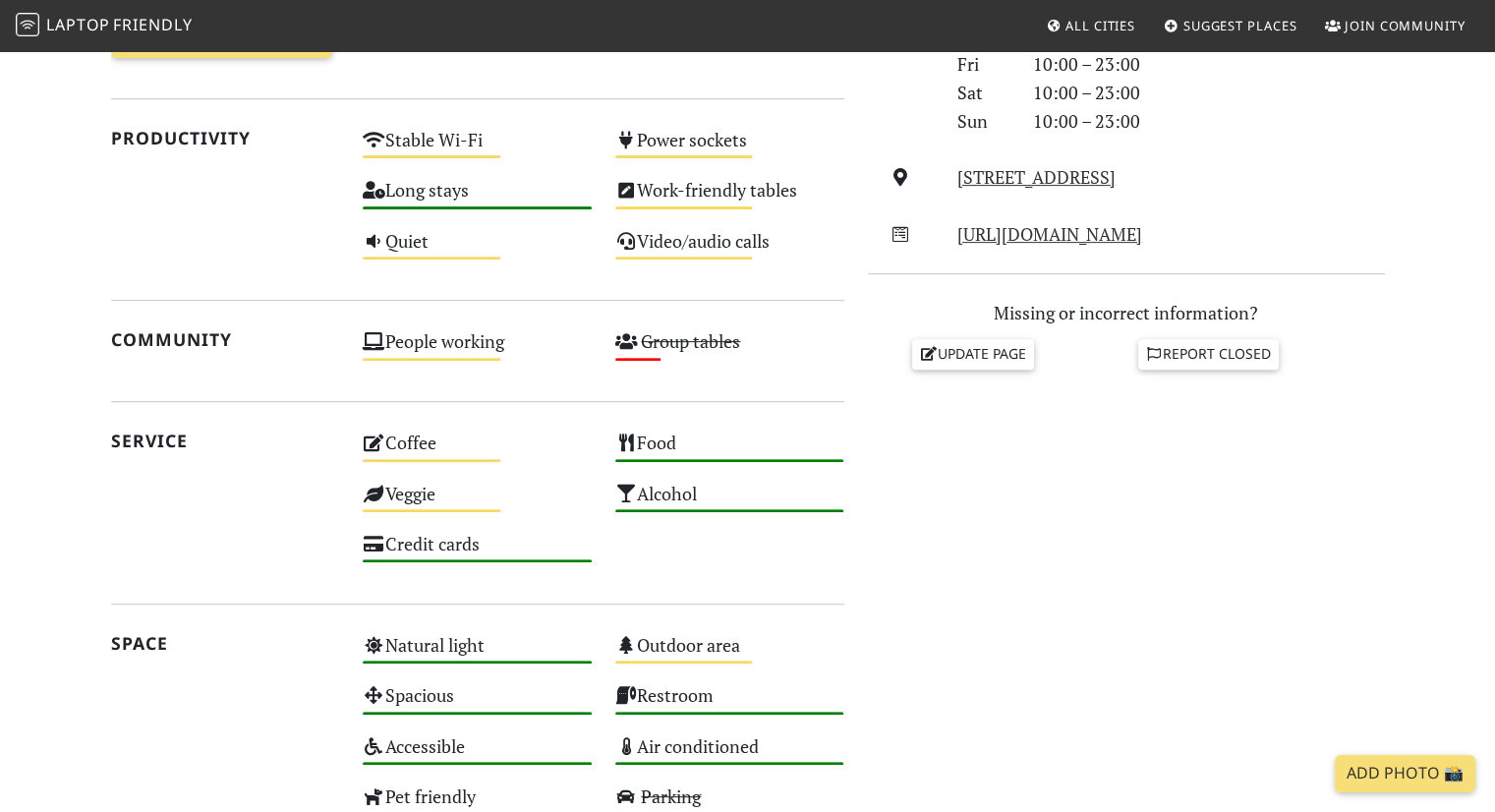
click at [406, 441] on div "Coffee Medium" at bounding box center [477, 451] width 252 height 50
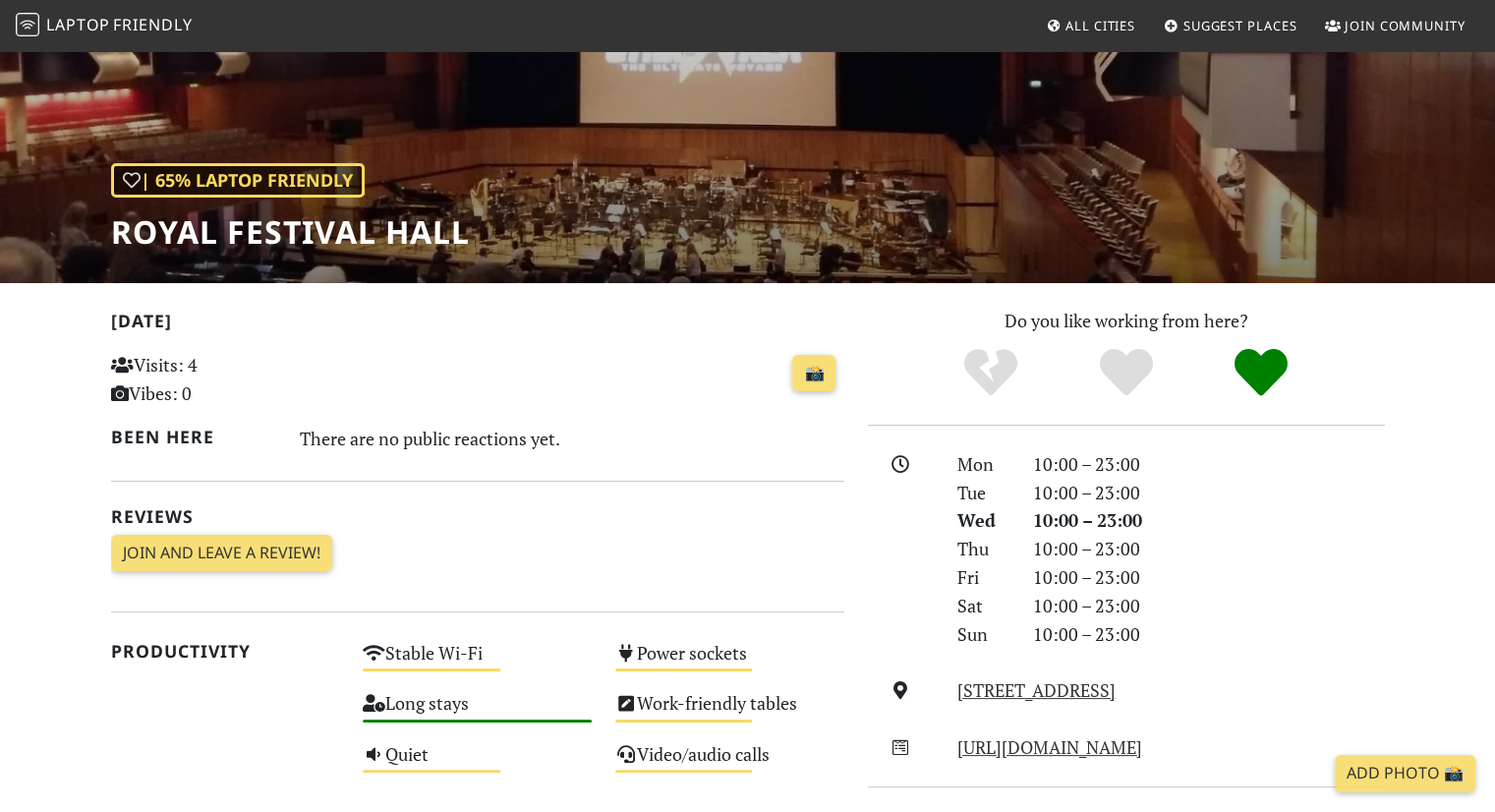
scroll to position [0, 0]
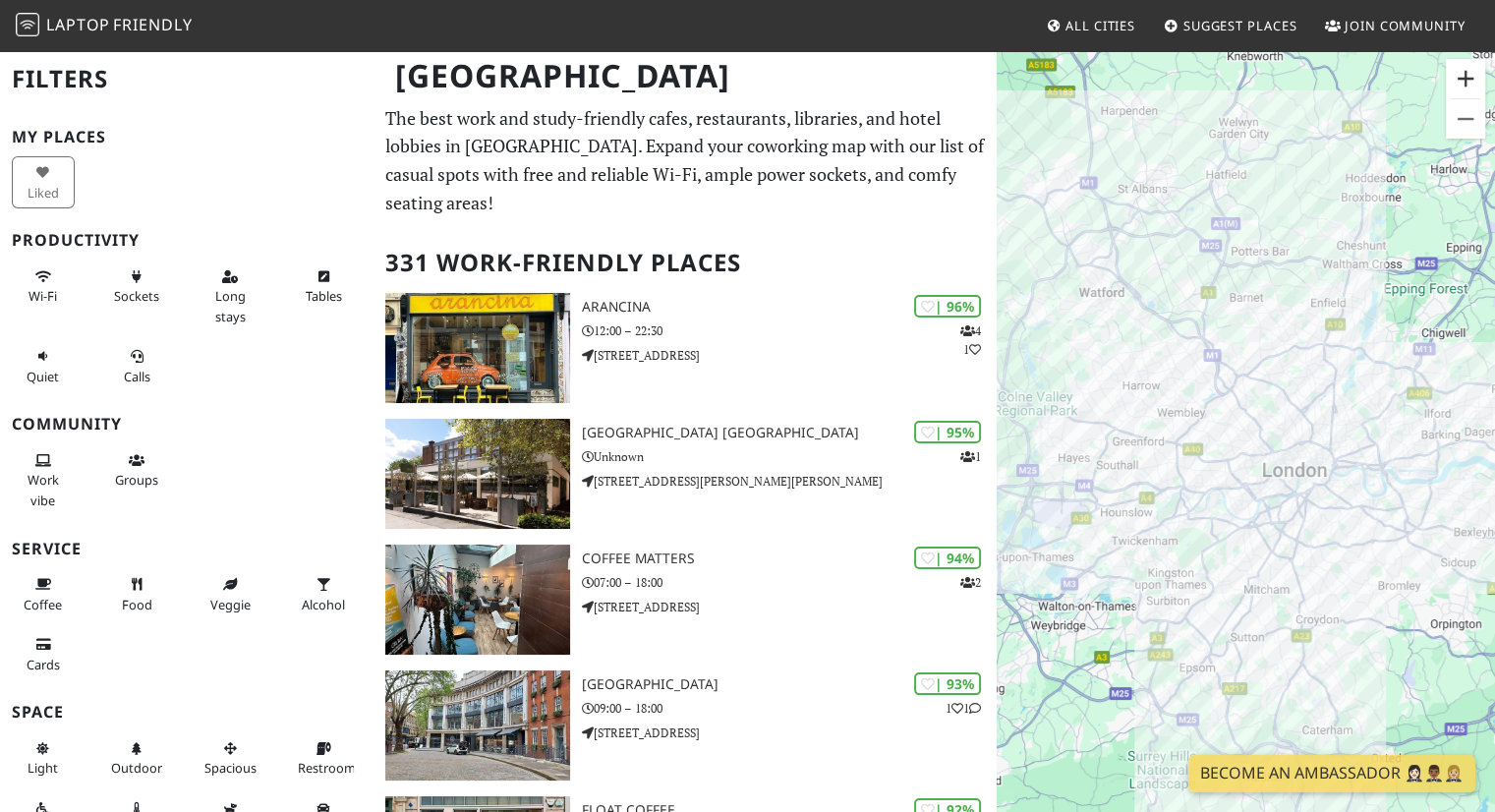
click at [1465, 76] on button "Zoom in" at bounding box center [1465, 78] width 39 height 39
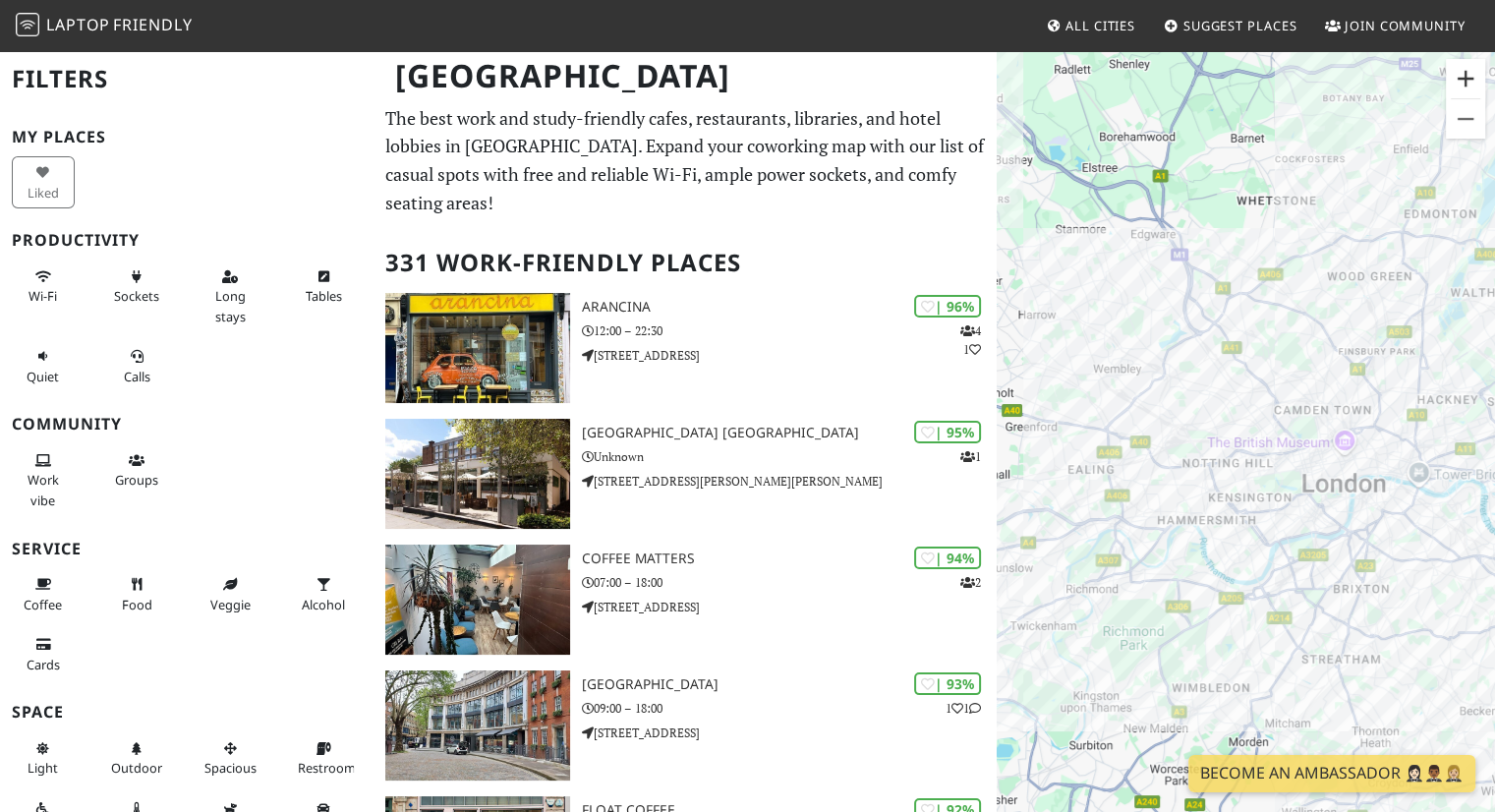
click at [1466, 76] on button "Zoom in" at bounding box center [1465, 78] width 39 height 39
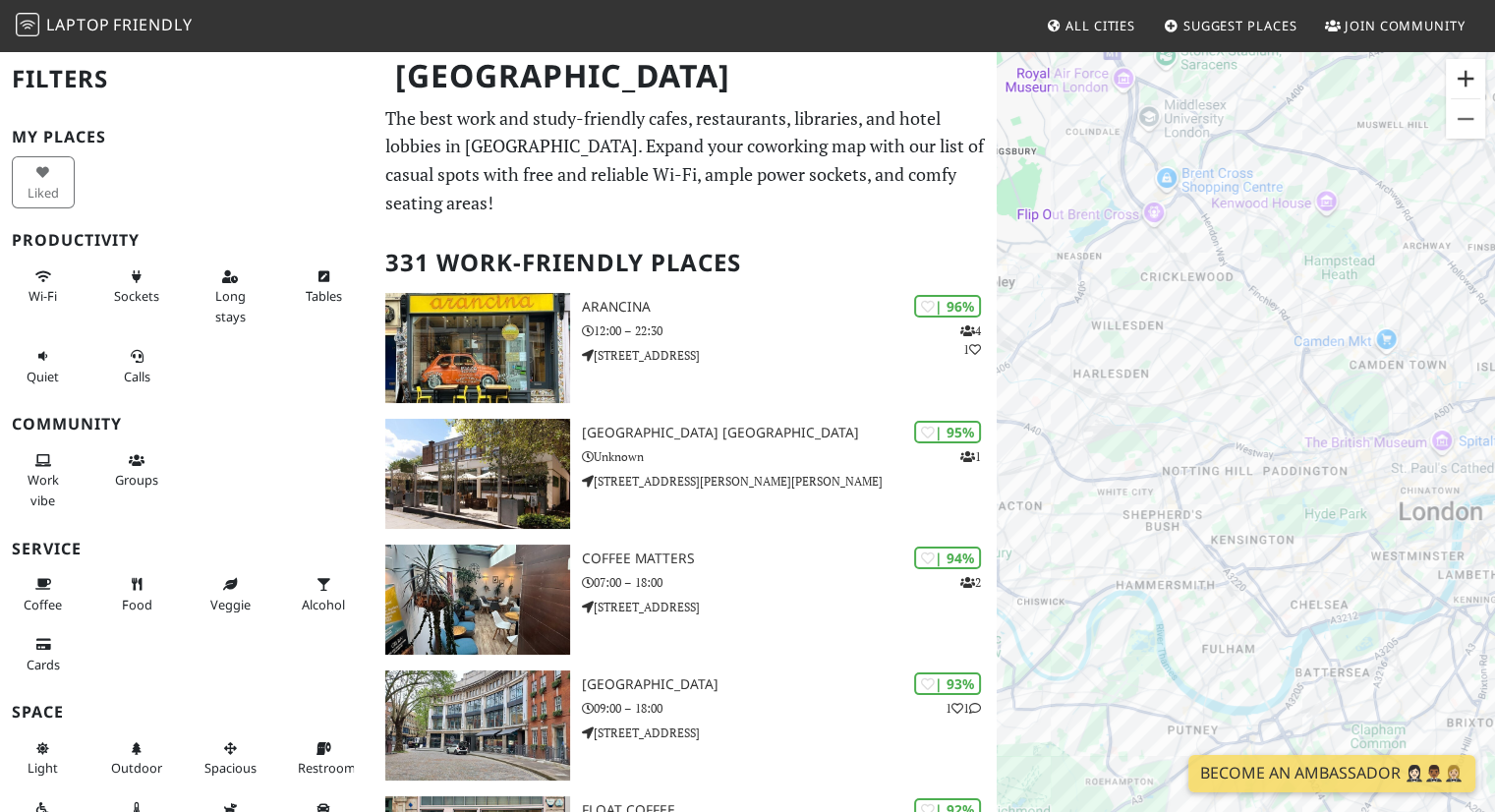
click at [1466, 76] on button "Zoom in" at bounding box center [1465, 78] width 39 height 39
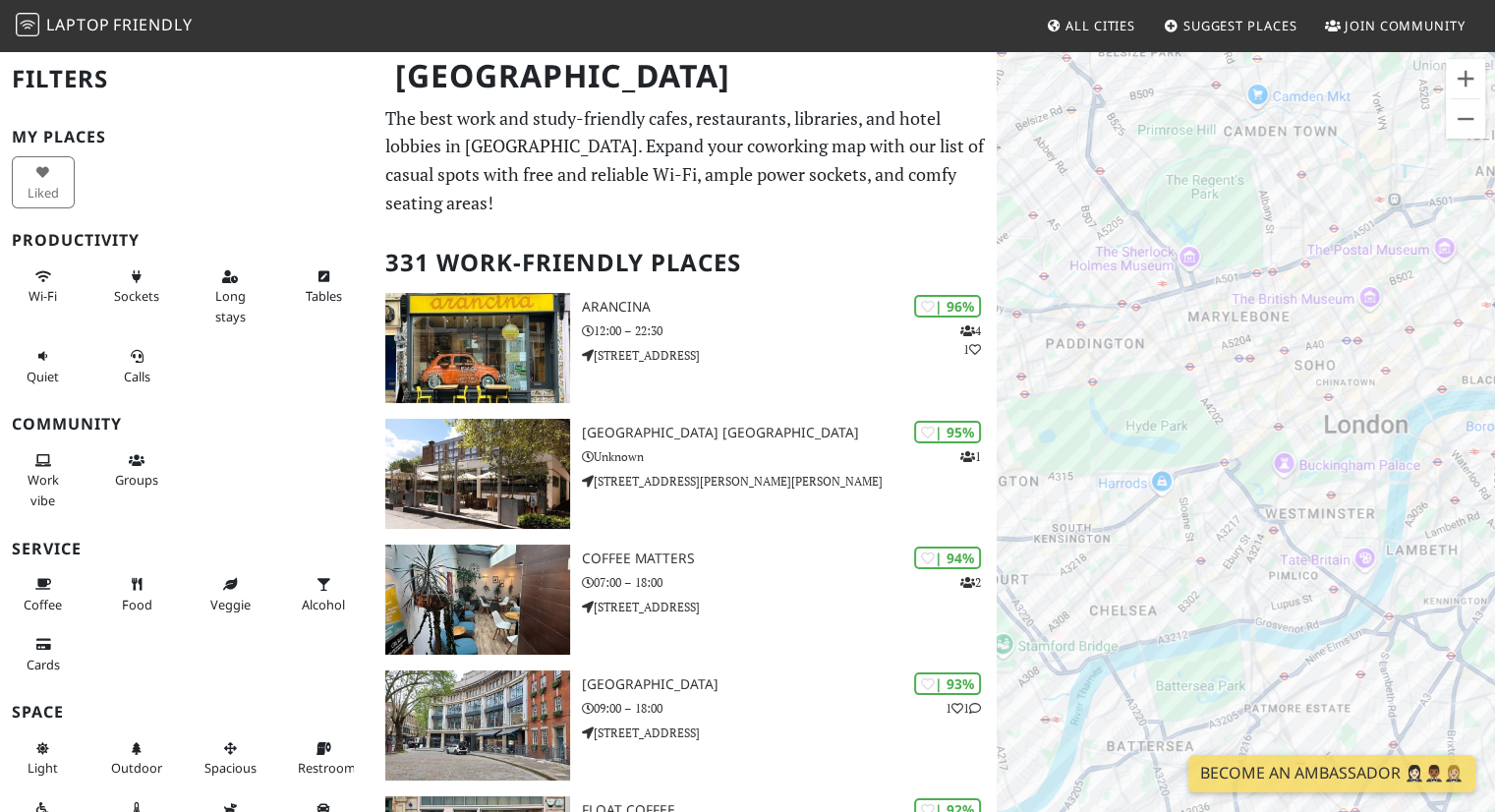
drag, startPoint x: 1271, startPoint y: 455, endPoint x: 1004, endPoint y: 308, distance: 304.8
click at [1004, 308] on div at bounding box center [1246, 455] width 498 height 812
click at [1458, 84] on button "Zoom in" at bounding box center [1465, 78] width 39 height 39
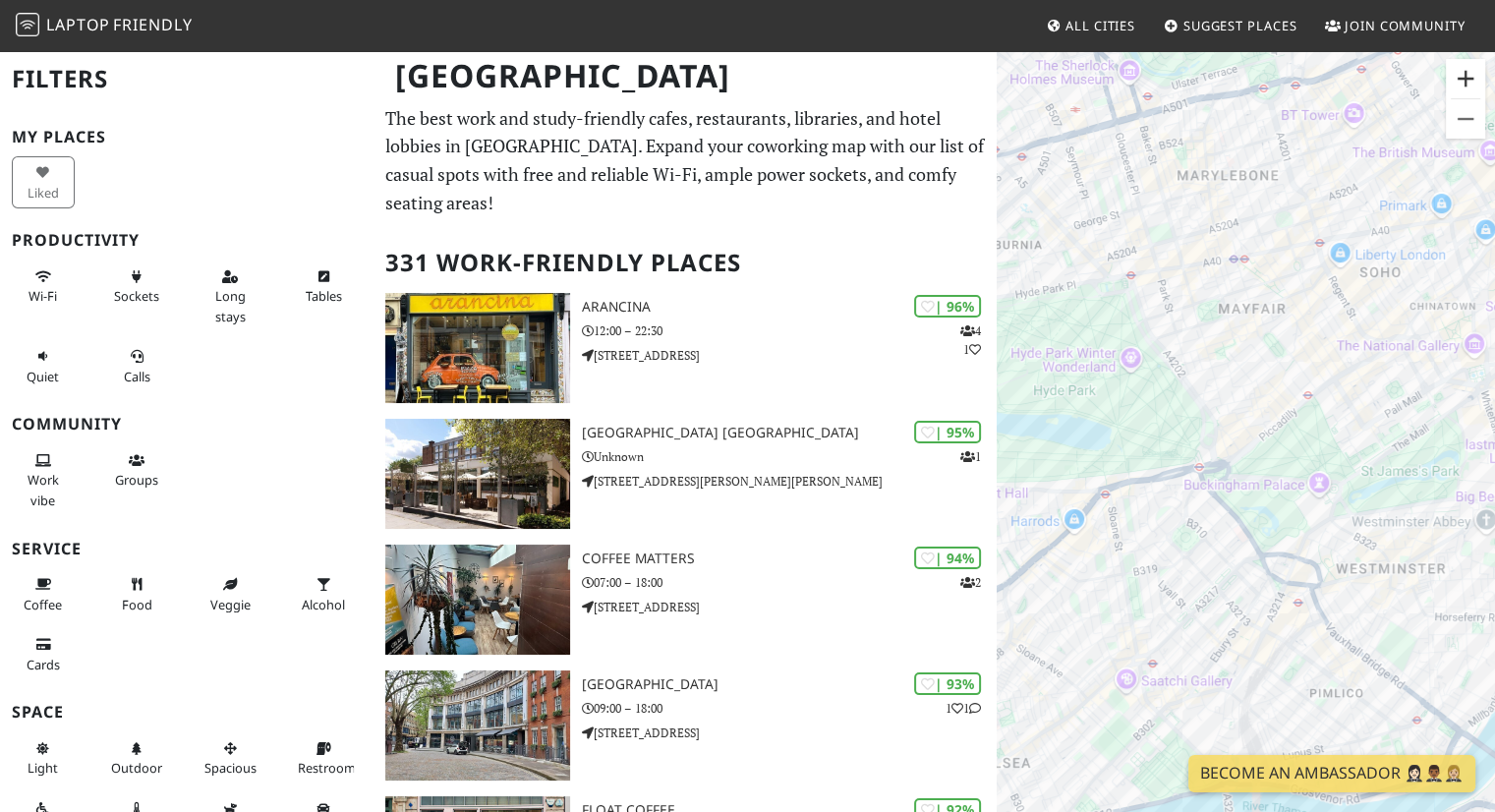
click at [1458, 83] on button "Zoom in" at bounding box center [1465, 78] width 39 height 39
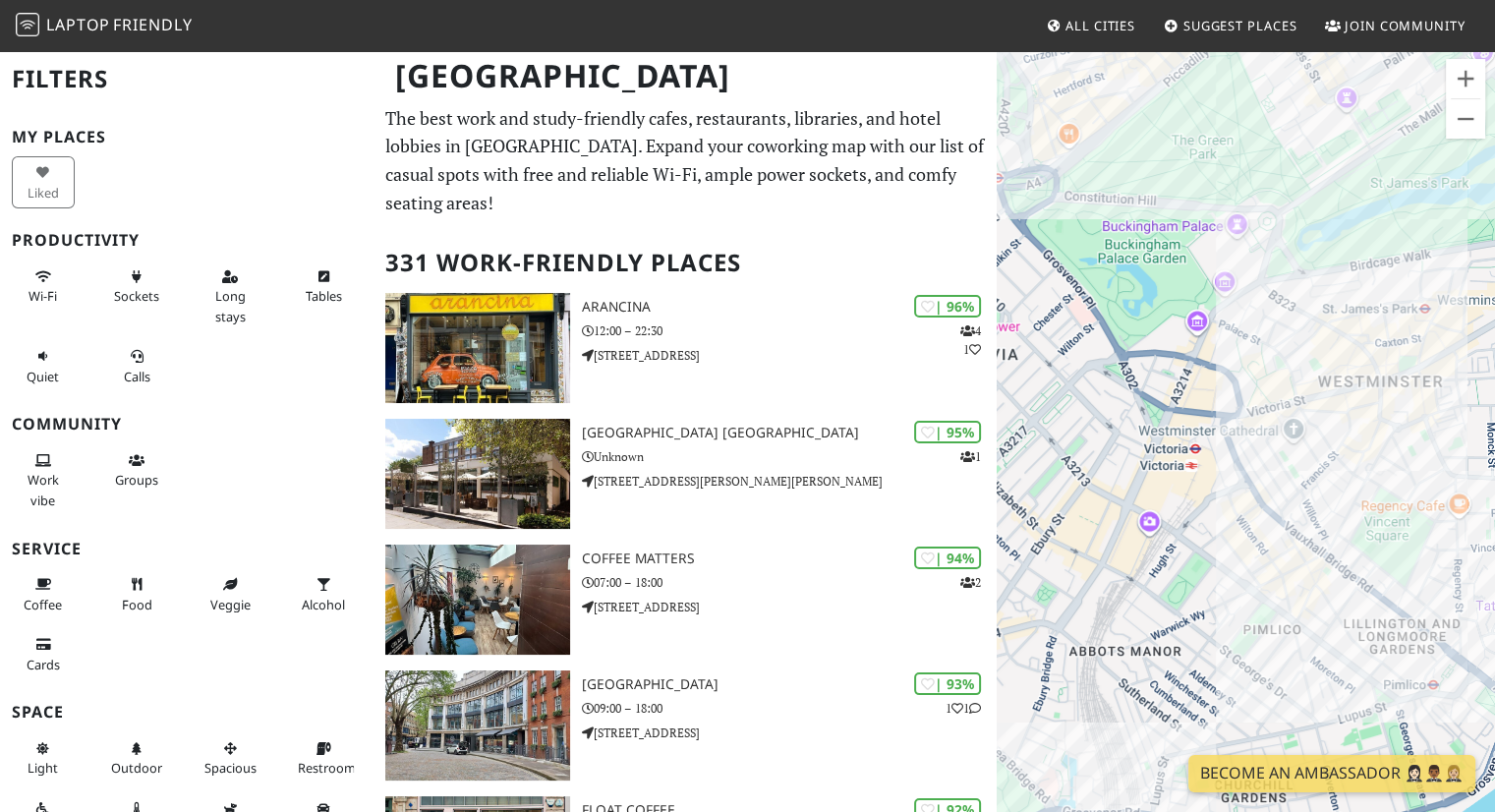
drag, startPoint x: 1206, startPoint y: 472, endPoint x: 1046, endPoint y: 171, distance: 340.9
click at [1046, 173] on div at bounding box center [1246, 455] width 498 height 812
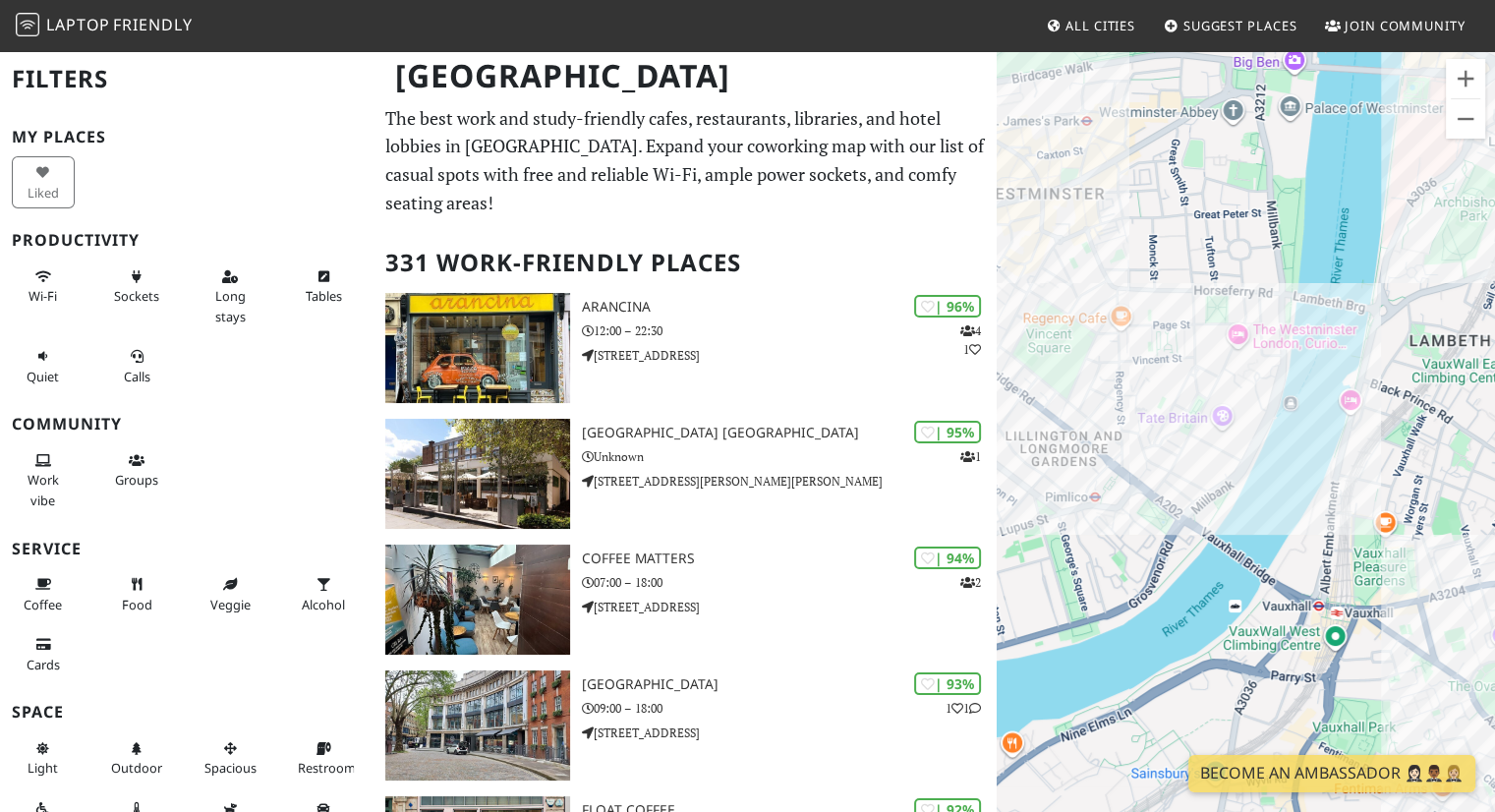
drag, startPoint x: 1350, startPoint y: 492, endPoint x: 1022, endPoint y: 314, distance: 373.2
click at [1022, 314] on div at bounding box center [1246, 455] width 498 height 812
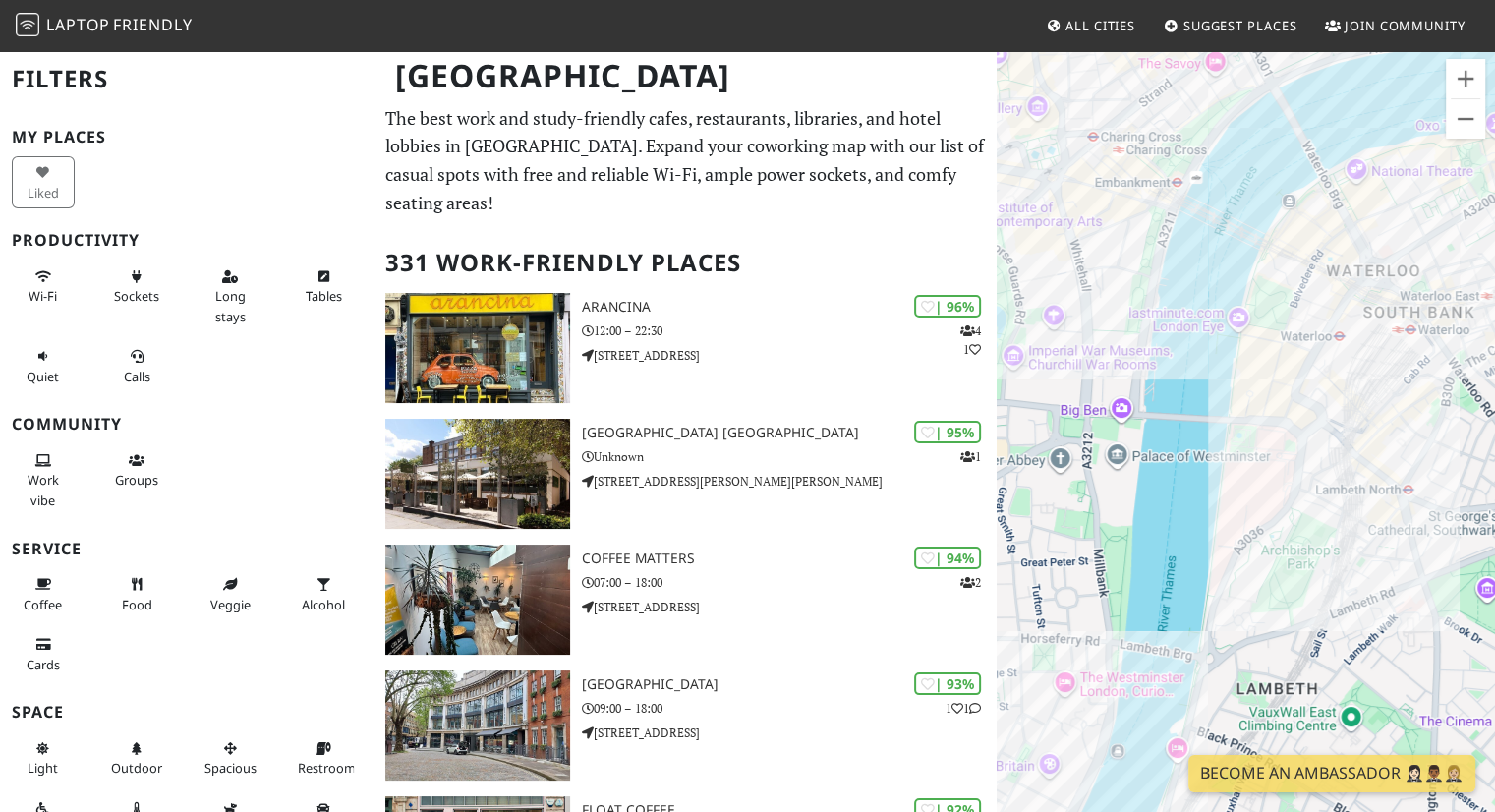
drag, startPoint x: 1237, startPoint y: 405, endPoint x: 1062, endPoint y: 755, distance: 391.3
click at [1062, 755] on div at bounding box center [1246, 455] width 498 height 812
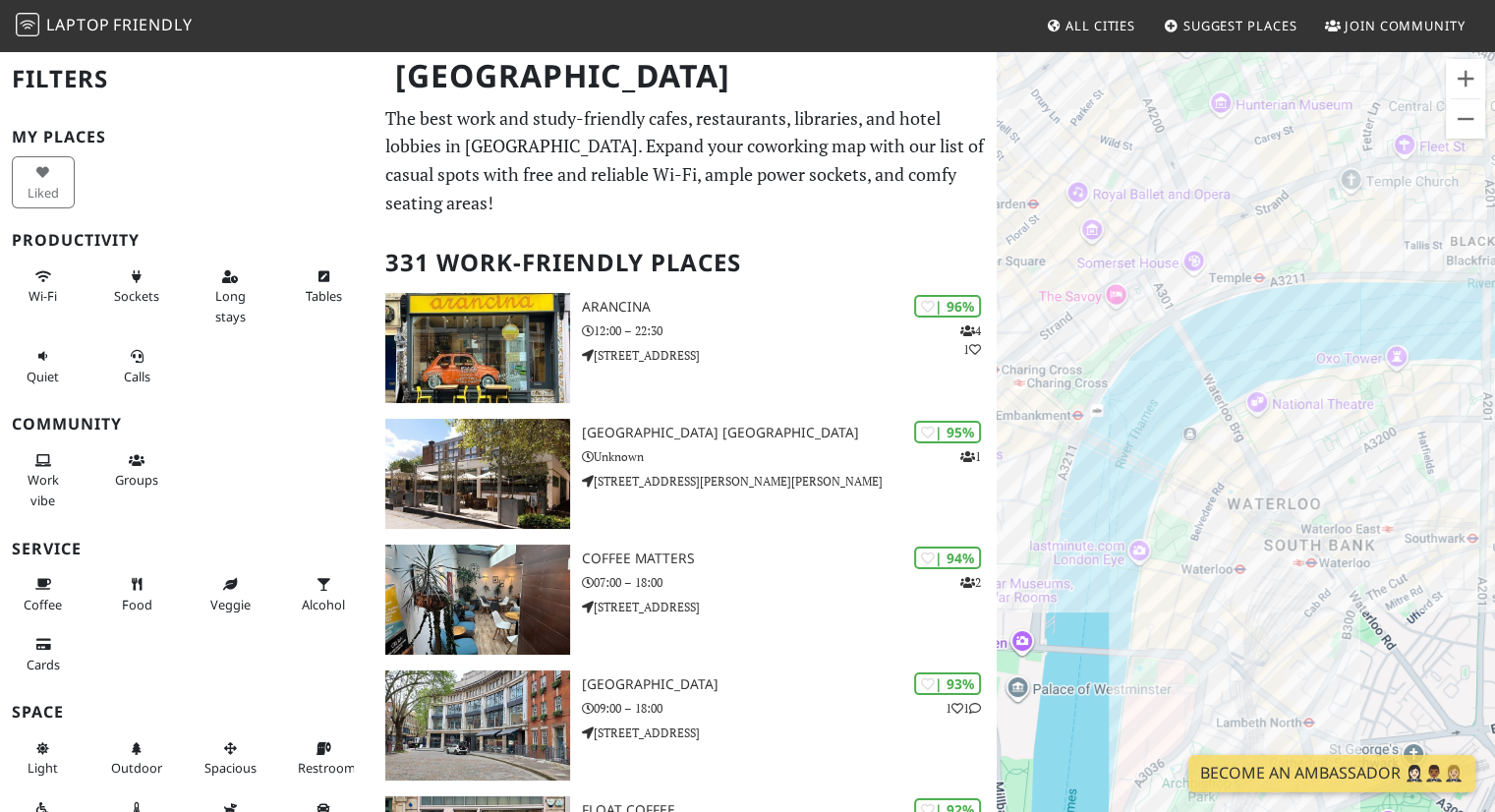
drag, startPoint x: 1244, startPoint y: 372, endPoint x: 1141, endPoint y: 595, distance: 245.6
click at [1139, 596] on div at bounding box center [1246, 455] width 498 height 812
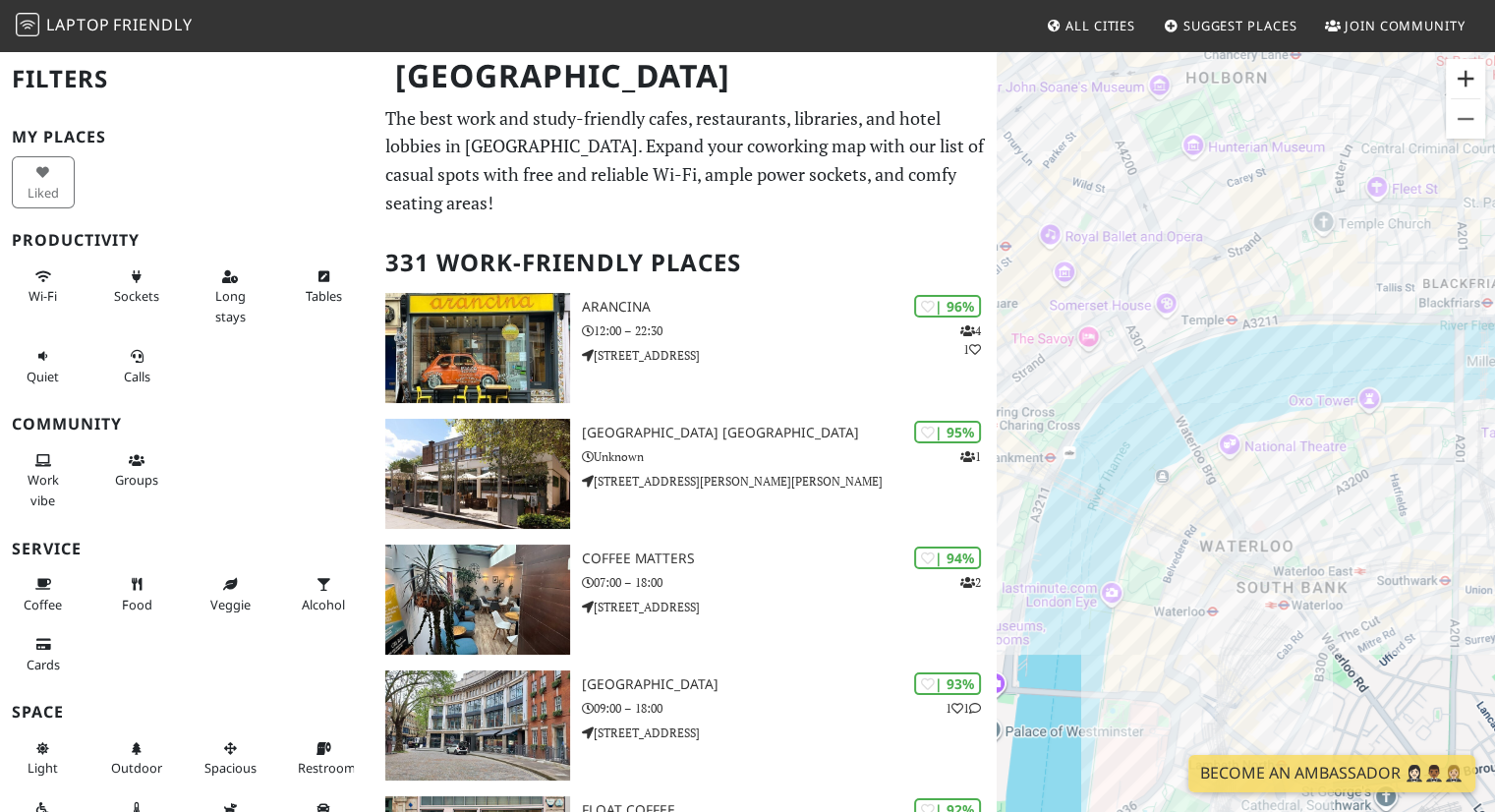
click at [1465, 76] on button "Zoom in" at bounding box center [1465, 78] width 39 height 39
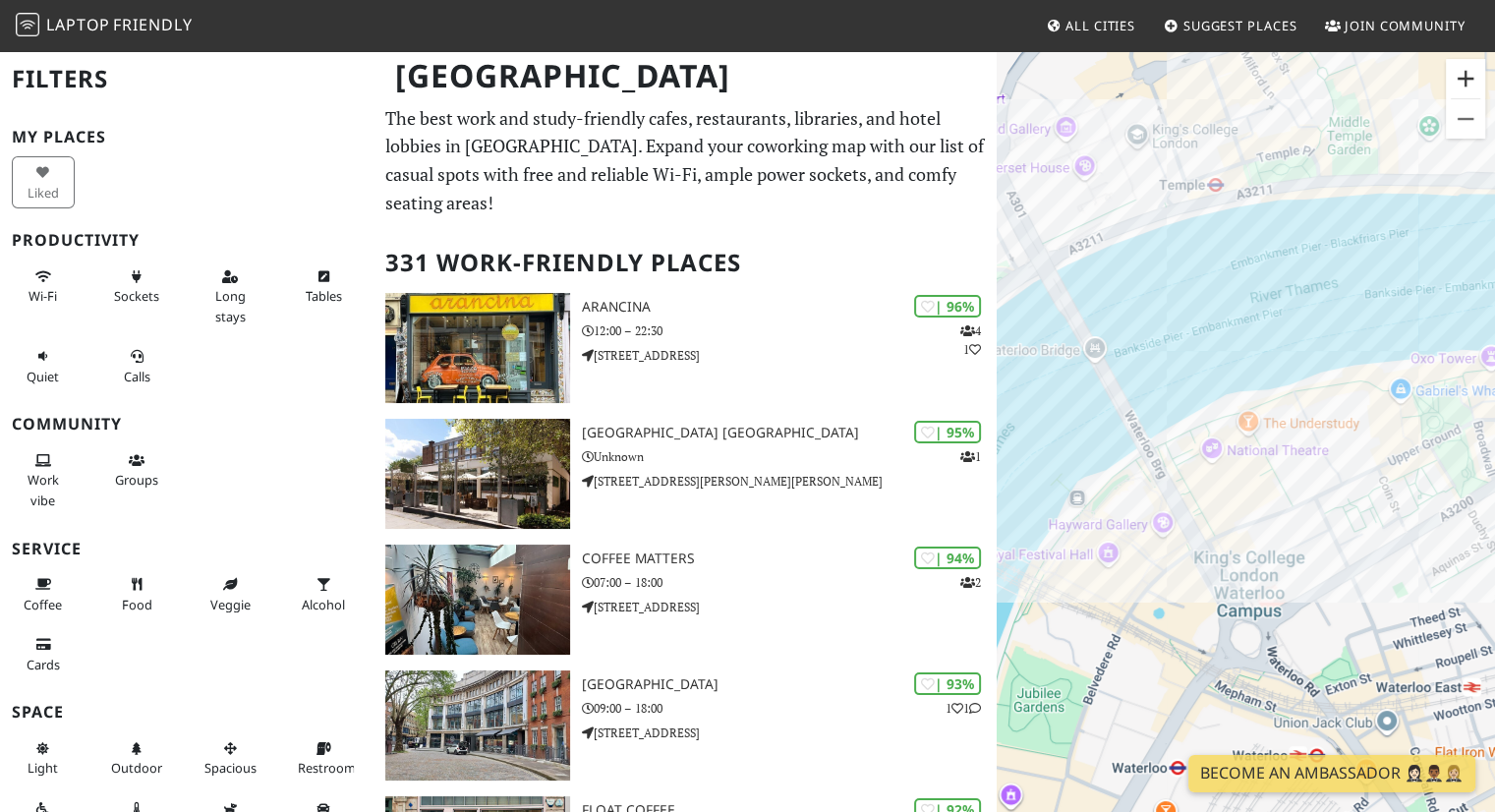
click at [1465, 76] on button "Zoom in" at bounding box center [1465, 78] width 39 height 39
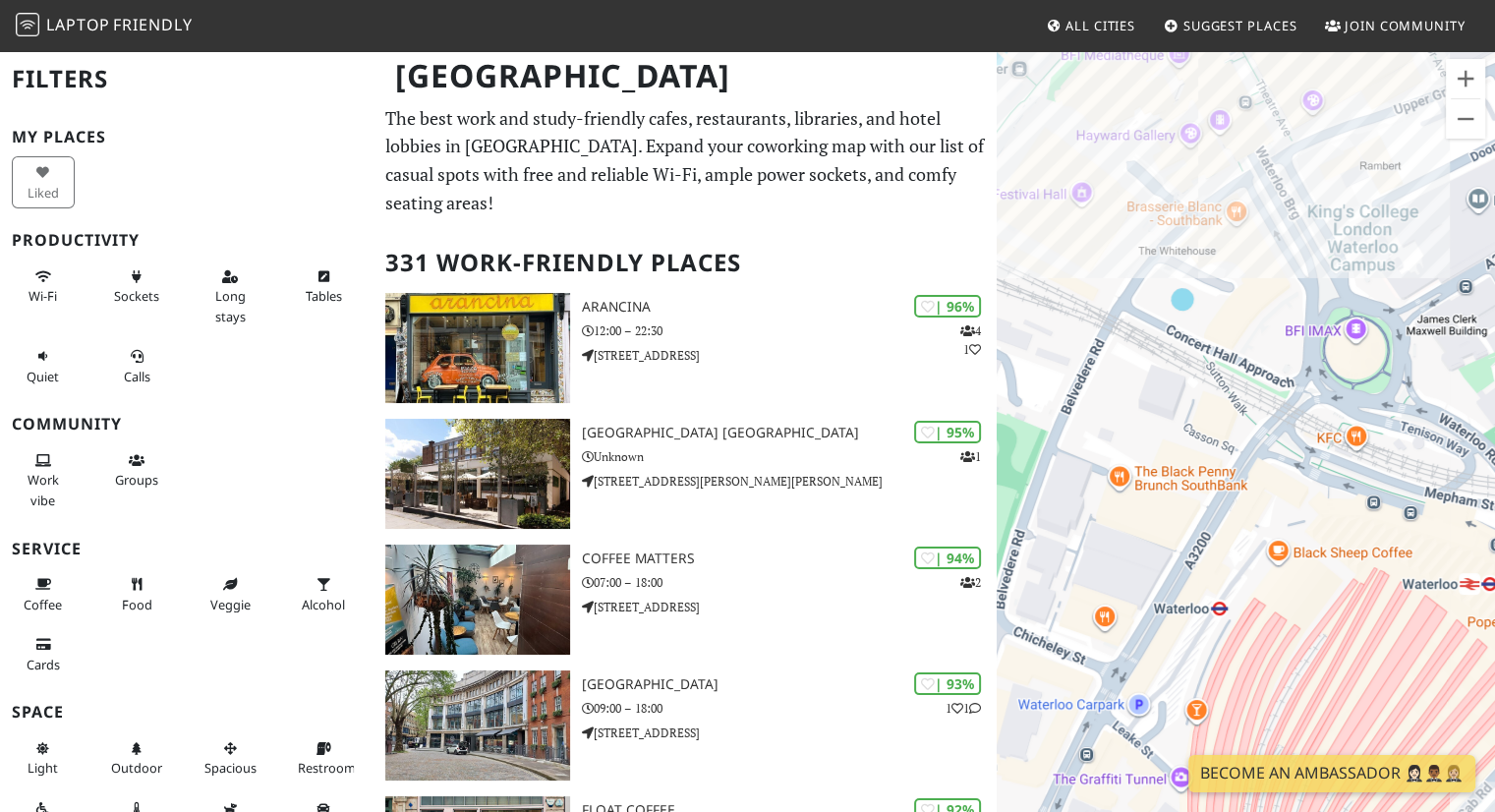
drag, startPoint x: 1205, startPoint y: 527, endPoint x: 1317, endPoint y: 52, distance: 488.0
click at [1317, 52] on div at bounding box center [1246, 455] width 498 height 812
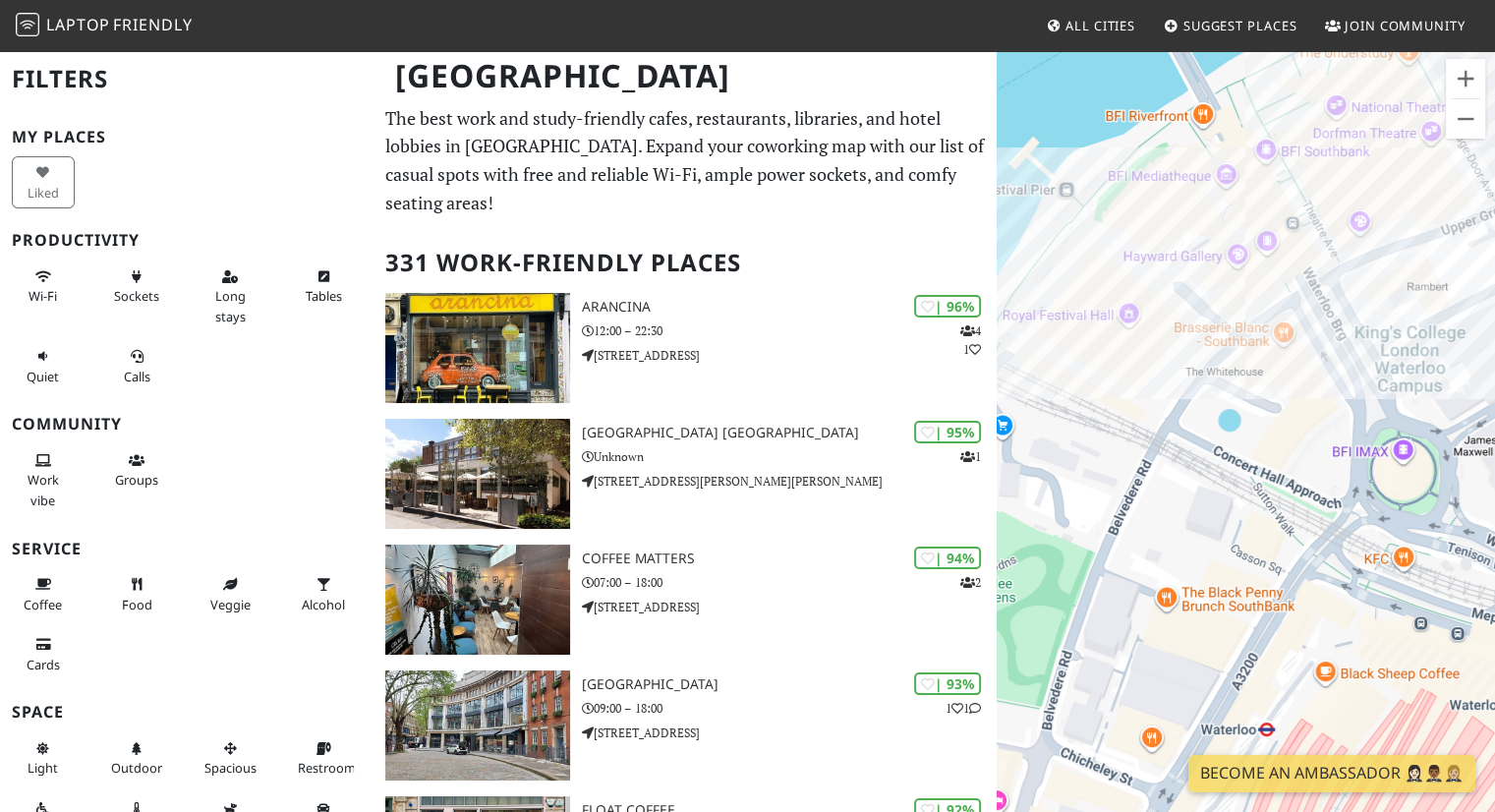
drag, startPoint x: 1198, startPoint y: 392, endPoint x: 1245, endPoint y: 522, distance: 138.2
click at [1245, 522] on div at bounding box center [1246, 455] width 498 height 812
click at [1278, 287] on link "Brasserie Blanc - Southbank" at bounding box center [1289, 294] width 157 height 15
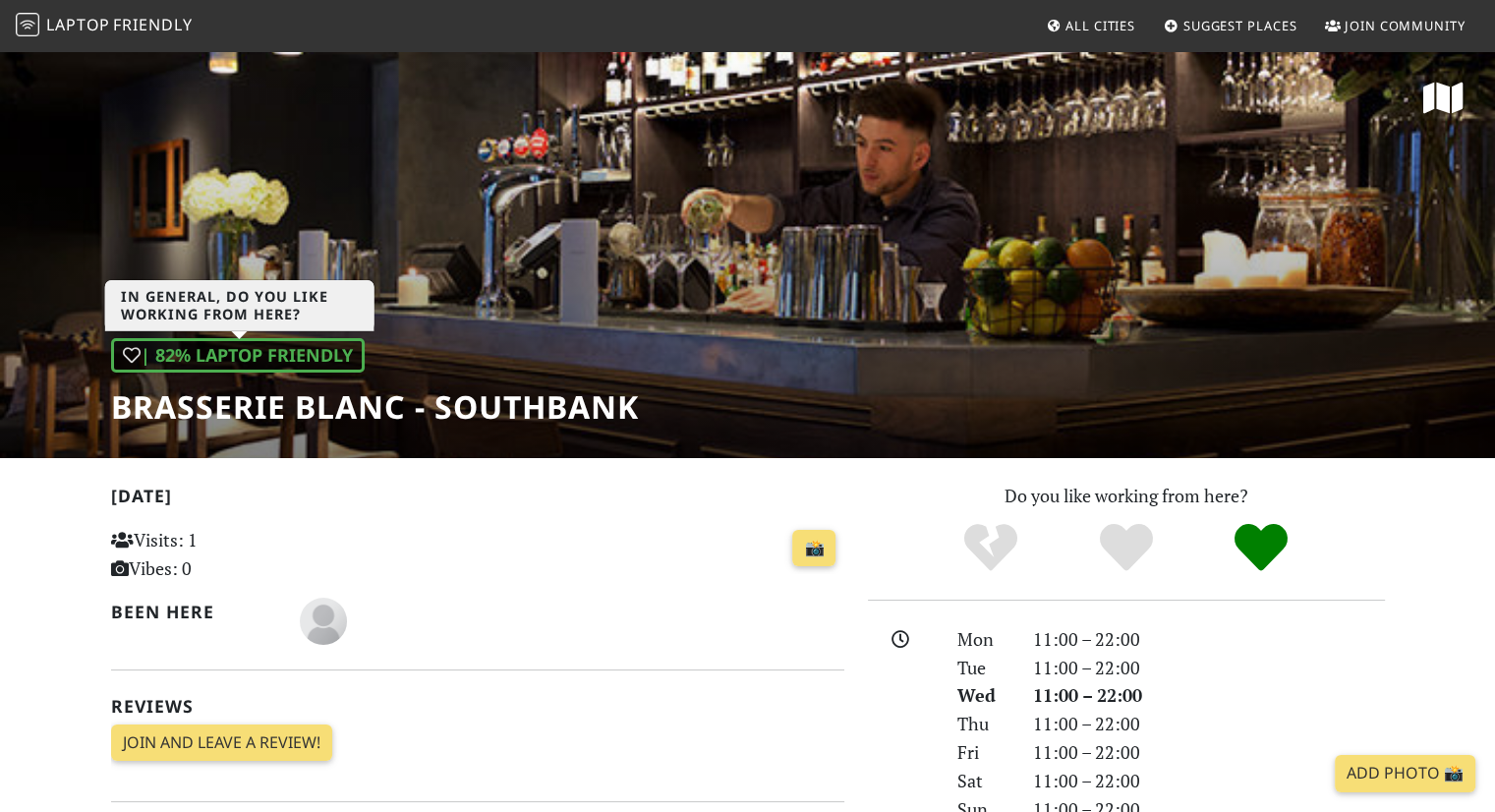
click at [207, 357] on div "| 82% Laptop Friendly" at bounding box center [238, 355] width 253 height 34
